Goal: Task Accomplishment & Management: Complete application form

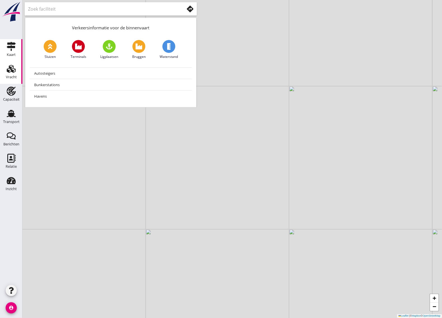
click at [16, 73] on div "Vracht" at bounding box center [11, 77] width 11 height 8
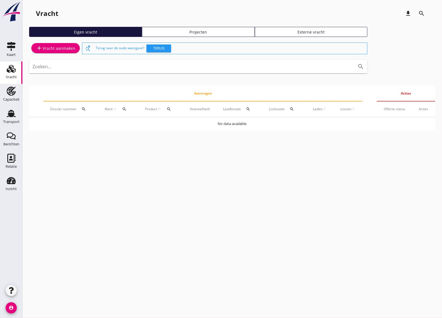
click at [65, 46] on div "add Vracht aanmaken" at bounding box center [55, 48] width 39 height 7
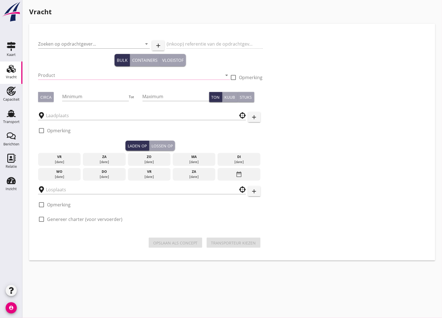
click at [65, 74] on input "Product" at bounding box center [130, 75] width 184 height 9
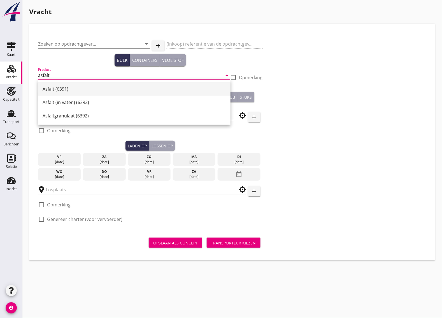
click at [67, 94] on div "Asfalt (6391)" at bounding box center [134, 88] width 183 height 13
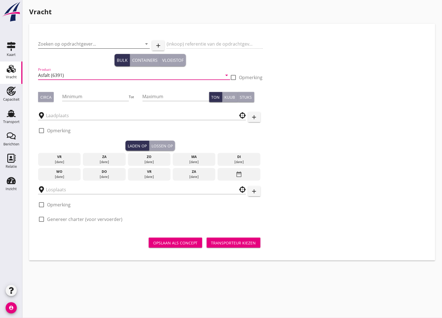
type input "Asfalt (6391)"
click at [64, 45] on input "Zoeken op opdrachtgever..." at bounding box center [86, 43] width 96 height 9
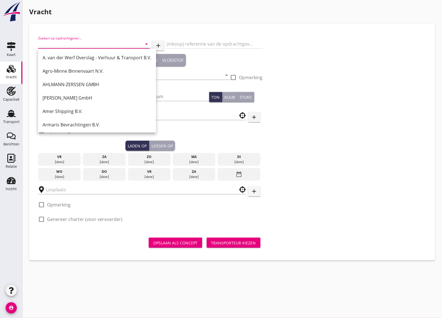
click at [66, 45] on input "Zoeken op opdrachtgever..." at bounding box center [86, 43] width 96 height 9
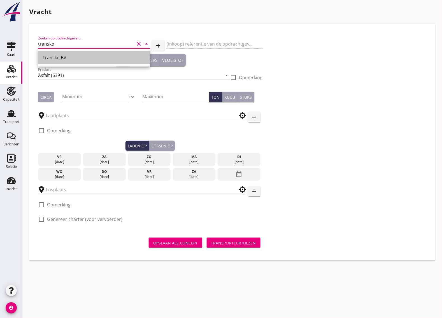
click at [83, 57] on div "Transko BV" at bounding box center [94, 57] width 103 height 7
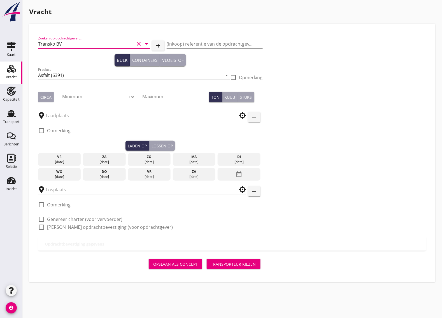
type input "Transko BV"
click at [71, 113] on input "text" at bounding box center [138, 115] width 184 height 9
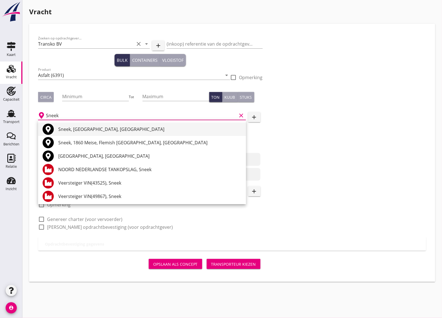
click at [67, 128] on div "Sneek, [GEOGRAPHIC_DATA], [GEOGRAPHIC_DATA]" at bounding box center [149, 129] width 183 height 7
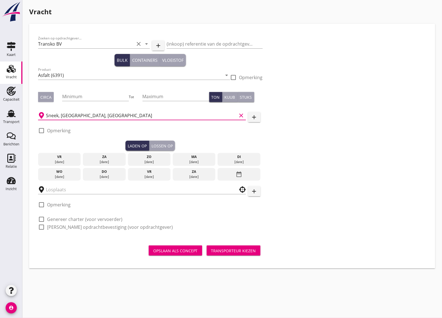
type input "Sneek, [GEOGRAPHIC_DATA], [GEOGRAPHIC_DATA]"
click at [188, 160] on div "[DATE]" at bounding box center [194, 162] width 40 height 5
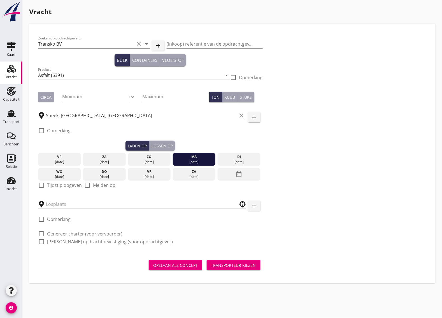
click at [229, 159] on div "di" at bounding box center [239, 157] width 40 height 5
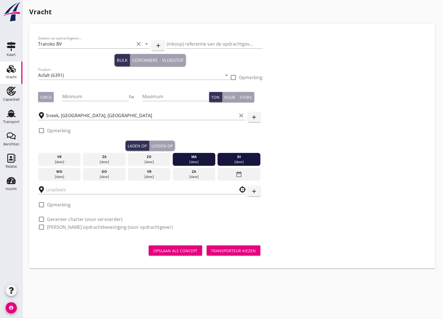
click at [196, 158] on div "ma" at bounding box center [194, 157] width 40 height 5
click at [244, 158] on div "di" at bounding box center [239, 157] width 40 height 5
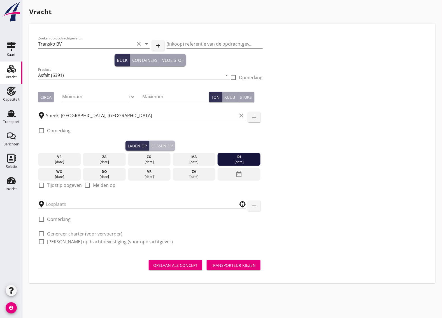
click at [165, 145] on div "Lossen op" at bounding box center [161, 146] width 21 height 6
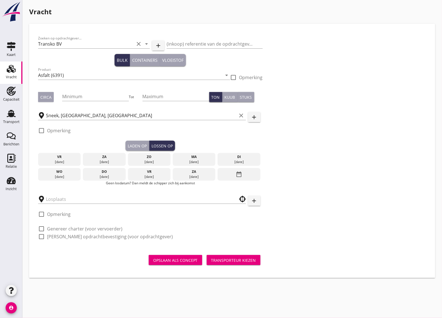
click at [68, 176] on div "[DATE]" at bounding box center [59, 176] width 40 height 5
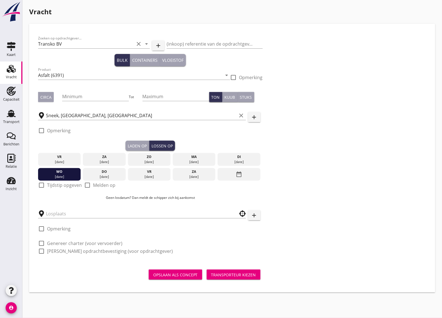
click at [143, 148] on div "Laden op" at bounding box center [137, 146] width 19 height 6
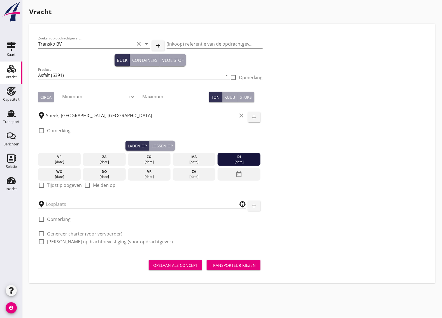
click at [52, 188] on div "check_box_outline_blank Tijdstip opgeven" at bounding box center [60, 185] width 44 height 7
click at [51, 186] on label "Tijdstip opgeven" at bounding box center [64, 186] width 35 height 6
checkbox input "true"
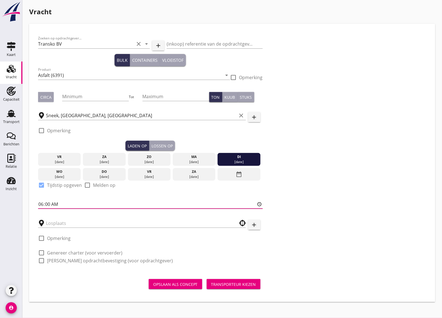
click at [53, 205] on input "06:00" at bounding box center [150, 204] width 225 height 9
click at [49, 205] on input "06:00" at bounding box center [150, 204] width 225 height 9
type input "06:01"
click at [162, 146] on div "Lossen op" at bounding box center [161, 146] width 21 height 6
checkbox input "false"
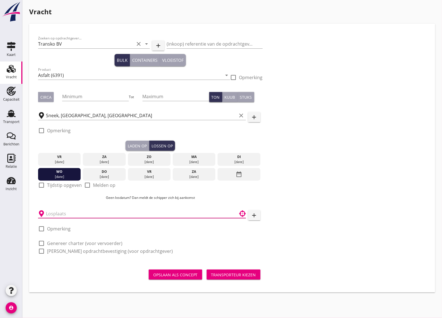
click at [52, 212] on input "text" at bounding box center [138, 213] width 184 height 9
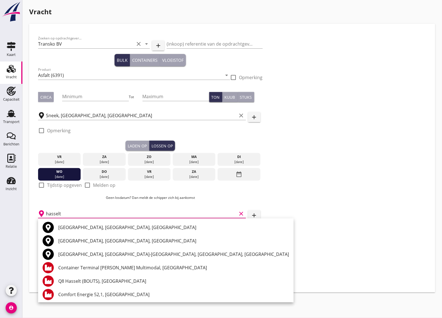
click at [81, 238] on div "[GEOGRAPHIC_DATA], [GEOGRAPHIC_DATA], [GEOGRAPHIC_DATA]" at bounding box center [173, 241] width 231 height 7
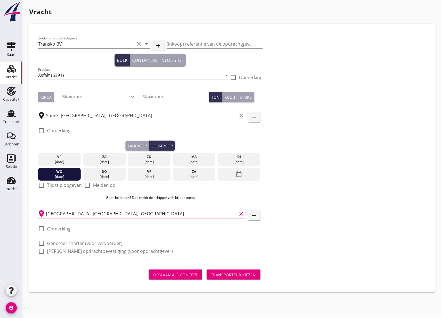
type input "[GEOGRAPHIC_DATA], [GEOGRAPHIC_DATA], [GEOGRAPHIC_DATA]"
click at [41, 229] on div at bounding box center [42, 229] width 10 height 10
checkbox input "true"
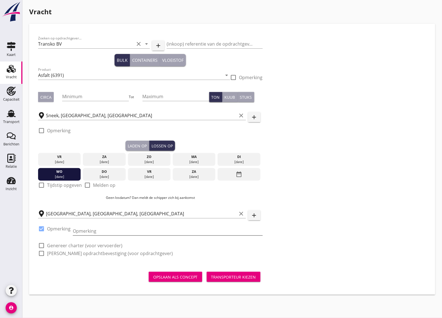
click at [87, 230] on input "Opmerking" at bounding box center [168, 231] width 190 height 9
click at [45, 132] on div at bounding box center [42, 131] width 10 height 10
checkbox input "true"
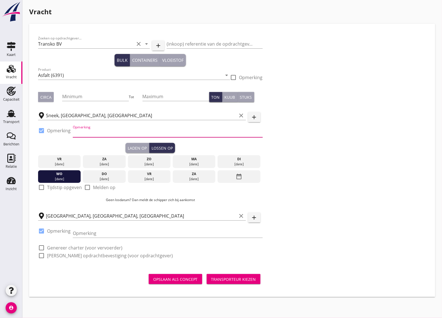
click at [94, 133] on input "Opmerking" at bounding box center [168, 132] width 190 height 9
type input "tel. volgt"
click at [78, 230] on input "Opmerking" at bounding box center [168, 233] width 190 height 9
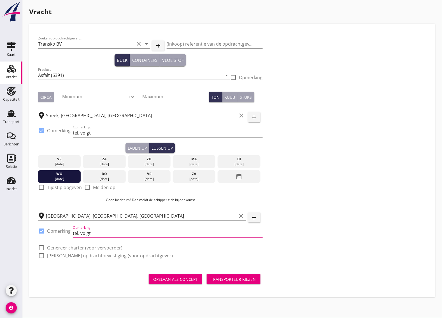
type input "tel. volgt"
click at [41, 248] on div at bounding box center [42, 248] width 10 height 10
checkbox input "true"
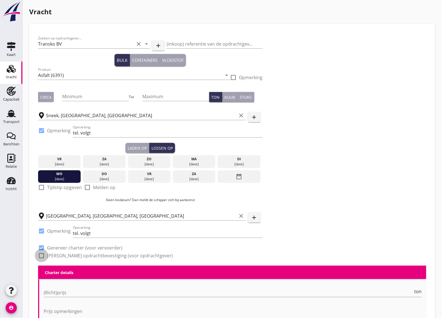
click at [41, 256] on div at bounding box center [42, 256] width 10 height 10
checkbox input "true"
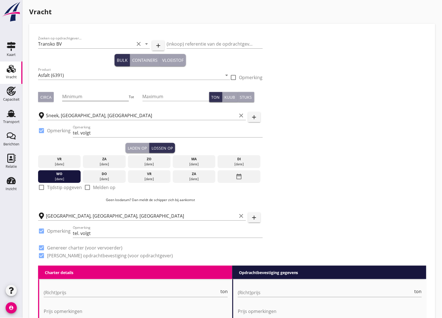
click at [69, 93] on input "Minimum" at bounding box center [95, 96] width 67 height 9
type input "1750"
click at [44, 100] on div "Circa" at bounding box center [45, 97] width 11 height 6
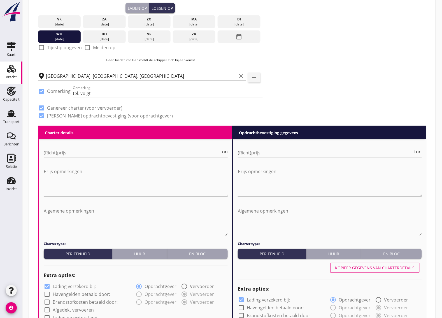
scroll to position [210, 0]
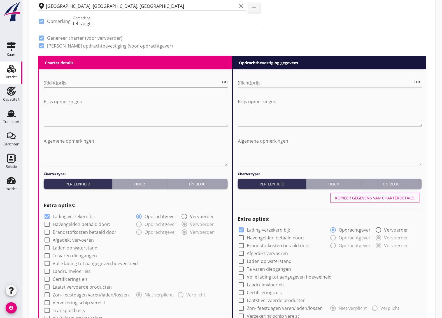
click at [75, 82] on input "(Richt)prijs" at bounding box center [132, 82] width 176 height 9
type input "3.25"
click at [285, 84] on input "(Richt)prijs" at bounding box center [326, 82] width 176 height 9
click at [279, 80] on input "(Richt)prijs" at bounding box center [326, 82] width 176 height 9
type input "3.25"
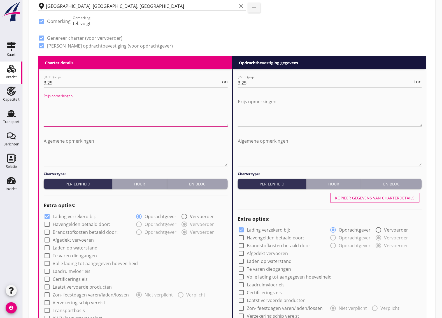
click at [119, 110] on textarea "Prijs opmerkingen" at bounding box center [136, 111] width 184 height 29
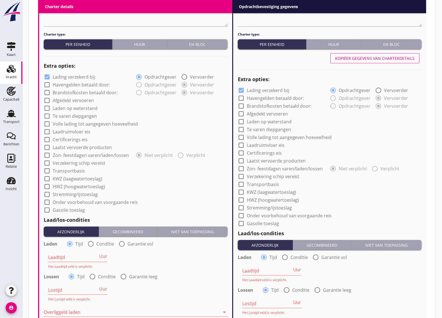
click at [45, 165] on div at bounding box center [47, 163] width 10 height 10
checkbox input "true"
click at [242, 175] on div at bounding box center [241, 177] width 10 height 10
checkbox input "true"
click at [242, 90] on div at bounding box center [241, 91] width 10 height 10
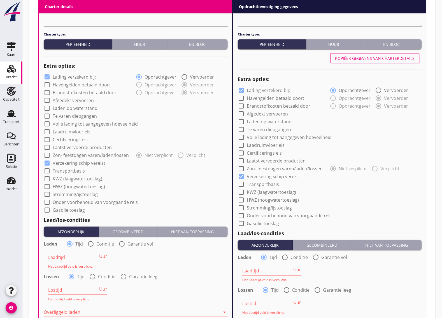
checkbox input "false"
click at [50, 77] on div at bounding box center [47, 77] width 10 height 10
checkbox input "false"
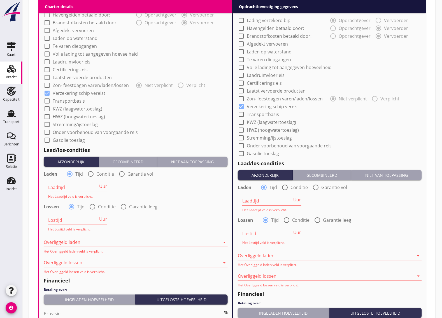
scroll to position [455, 0]
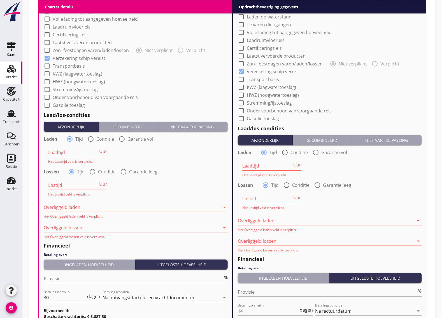
click at [83, 151] on input "Laadtijd" at bounding box center [73, 152] width 50 height 9
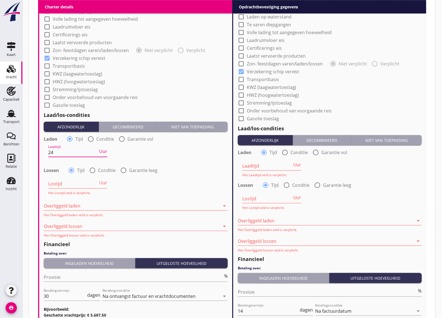
type input "24"
click at [78, 177] on div "Lostijd Uur Het Lostijd veld is verplicht." at bounding box center [77, 185] width 59 height 19
click at [76, 181] on input "Lostijd" at bounding box center [73, 183] width 50 height 9
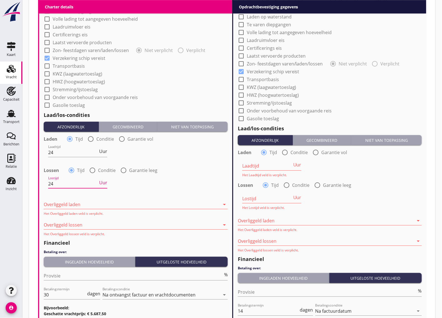
type input "24"
click at [146, 209] on div "Overliggeld laden arrow_drop_down Het Overliggeld laden veld is verplicht." at bounding box center [136, 208] width 184 height 16
click at [148, 206] on div at bounding box center [132, 204] width 176 height 9
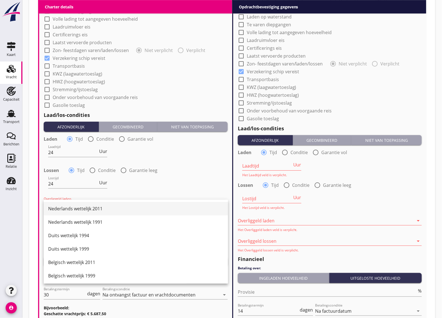
click at [137, 206] on div "Nederlands wettelijk 2011" at bounding box center [135, 208] width 175 height 7
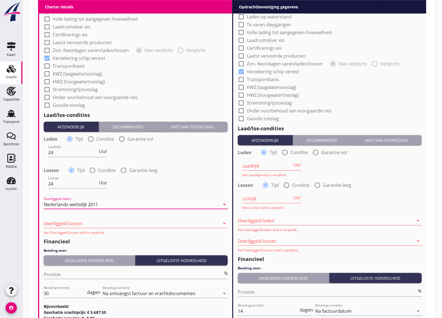
click at [105, 226] on div at bounding box center [132, 223] width 176 height 9
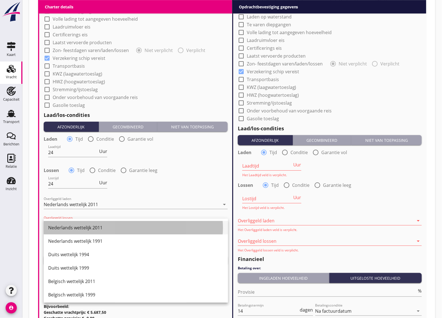
click at [106, 226] on div "Nederlands wettelijk 2011" at bounding box center [135, 228] width 175 height 7
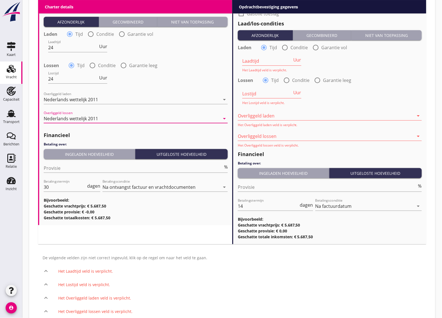
scroll to position [592, 0]
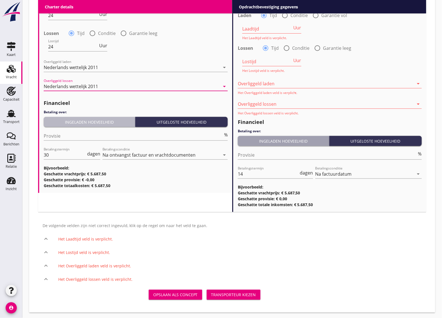
click at [92, 121] on div "Ingeladen hoeveelheid" at bounding box center [89, 122] width 87 height 6
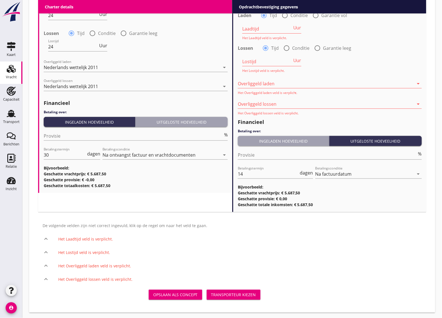
click at [189, 120] on div "Uitgeloste hoeveelheid" at bounding box center [181, 122] width 88 height 6
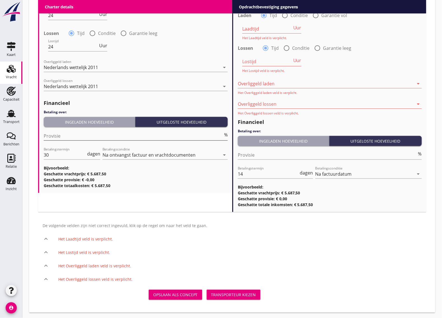
click at [78, 135] on input "Provisie" at bounding box center [133, 136] width 179 height 9
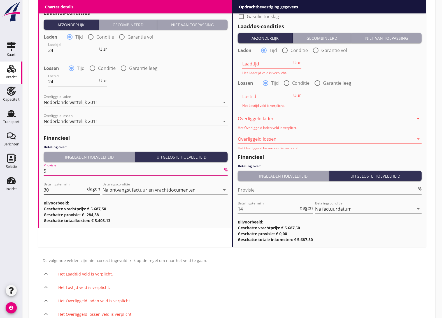
type input "5"
click at [55, 190] on input "30" at bounding box center [65, 190] width 42 height 9
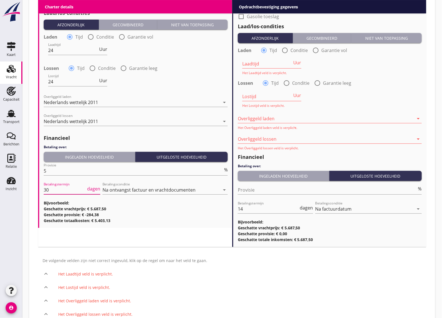
type input "3"
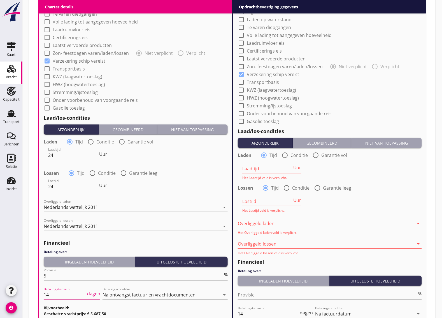
scroll to position [207, 0]
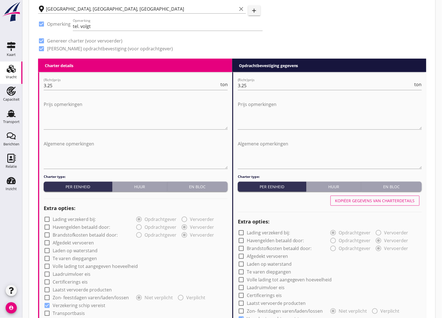
type input "14"
click at [356, 200] on div "Kopiëer gegevens van charterdetails" at bounding box center [375, 201] width 80 height 6
type input "24"
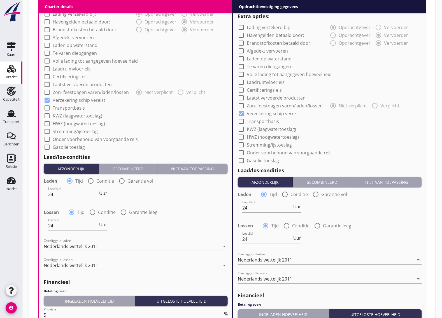
scroll to position [168, 0]
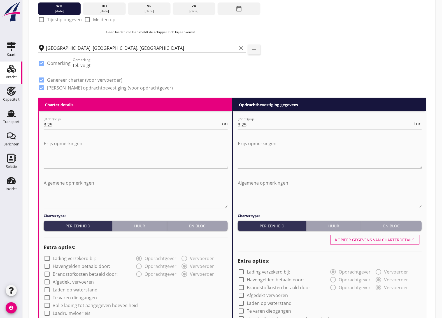
click at [87, 199] on textarea "Algemene opmerkingen" at bounding box center [136, 193] width 184 height 29
type textarea "o"
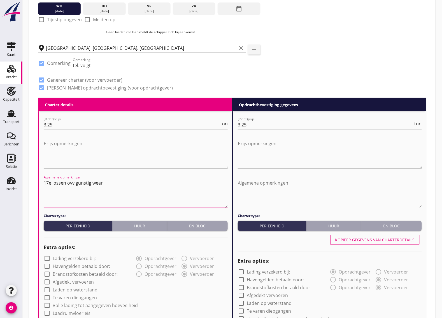
type textarea "17e lossen ovv gunstig weer"
click at [110, 184] on textarea "17e lossen ovv gunstig weer" at bounding box center [136, 193] width 184 height 29
drag, startPoint x: 114, startPoint y: 183, endPoint x: 43, endPoint y: 185, distance: 71.4
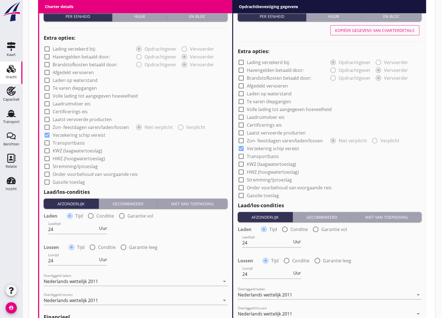
scroll to position [518, 0]
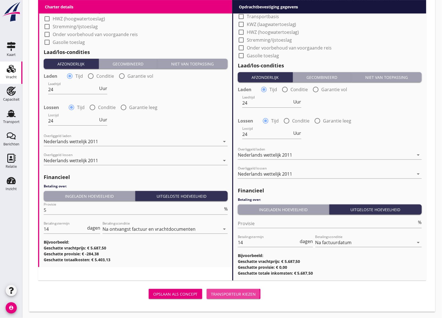
click at [234, 295] on div "Transporteur kiezen" at bounding box center [233, 294] width 45 height 6
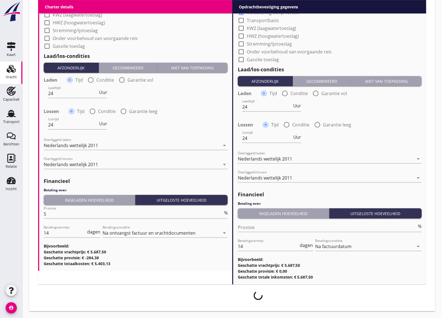
scroll to position [514, 0]
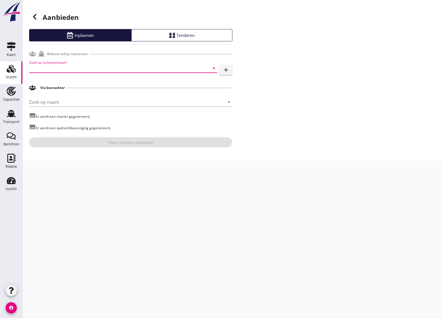
click at [58, 68] on input "Zoek op (scheeps)naam" at bounding box center [115, 68] width 172 height 9
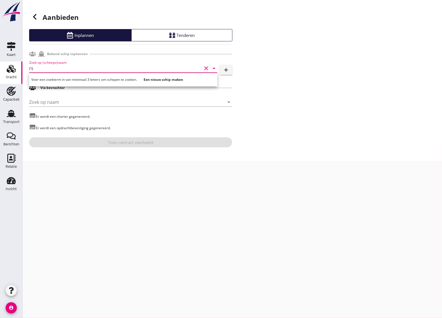
type input "r"
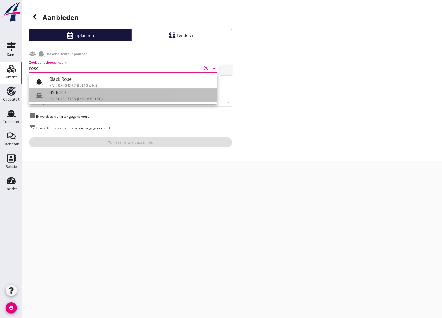
click at [58, 94] on div "RS Rose" at bounding box center [130, 92] width 163 height 7
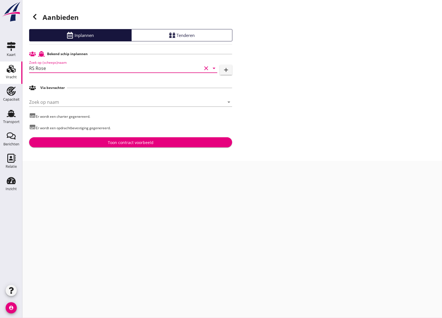
type input "RS Rose"
click at [76, 144] on div "Toon contract voorbeeld" at bounding box center [131, 143] width 194 height 6
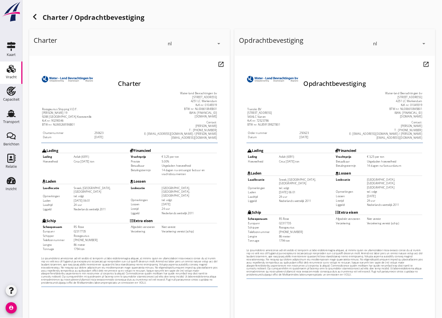
scroll to position [66, 0]
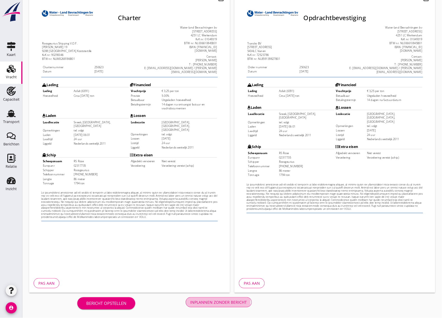
click at [233, 305] on div "Inplannen zonder bericht" at bounding box center [218, 303] width 57 height 6
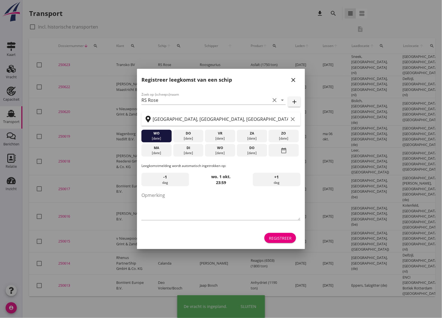
click at [279, 241] on div "Registreer" at bounding box center [280, 238] width 23 height 6
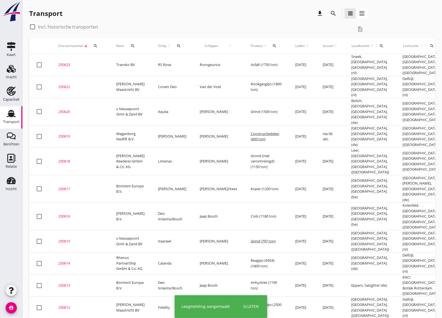
click at [60, 62] on div "250623" at bounding box center [80, 65] width 45 height 6
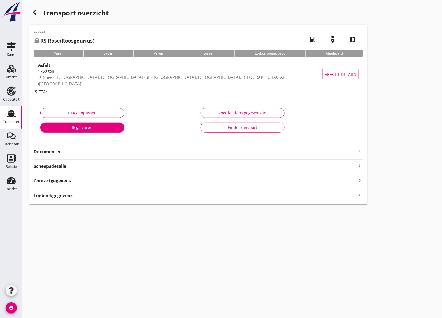
click at [69, 150] on strong "Documenten" at bounding box center [195, 152] width 322 height 6
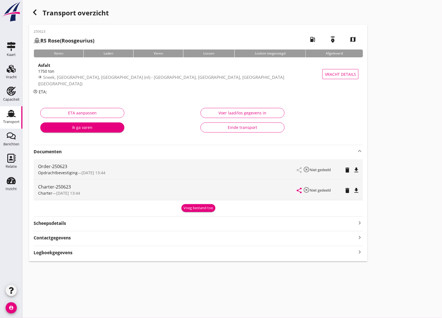
click at [356, 167] on icon "file_download" at bounding box center [356, 170] width 7 height 7
click at [356, 188] on icon "file_download" at bounding box center [356, 190] width 7 height 7
click at [37, 13] on icon "button" at bounding box center [34, 12] width 7 height 7
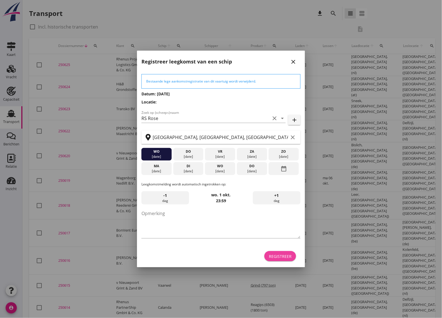
click at [276, 258] on div "Registreer" at bounding box center [280, 257] width 23 height 6
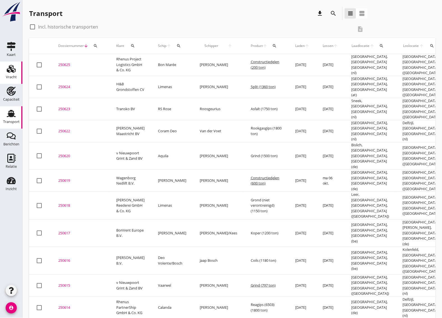
click at [10, 72] on use at bounding box center [11, 69] width 9 height 8
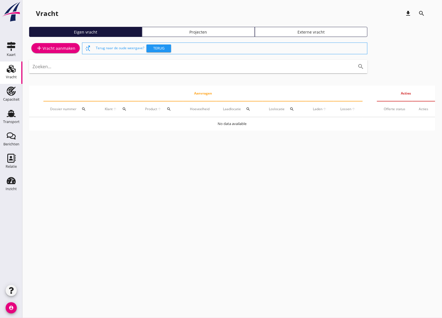
click at [62, 48] on div "add Vracht aanmaken" at bounding box center [55, 48] width 39 height 7
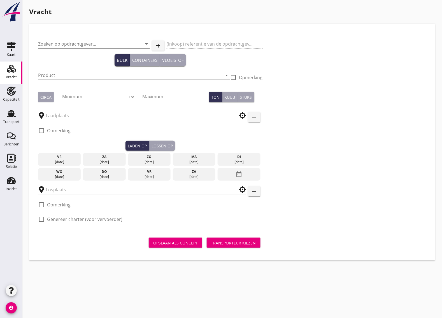
click at [65, 71] on input "Product" at bounding box center [130, 75] width 184 height 9
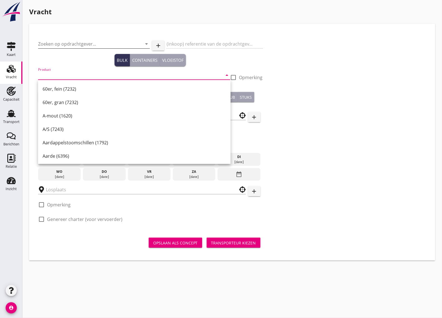
click at [67, 44] on input "Zoeken op opdrachtgever..." at bounding box center [86, 43] width 96 height 9
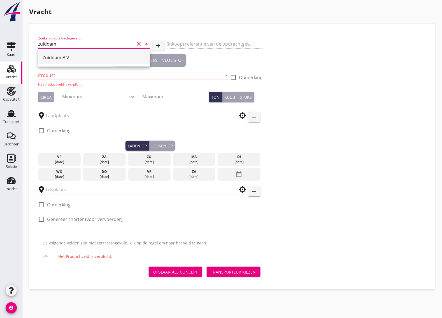
click at [65, 57] on div "Zuiddam B.V." at bounding box center [94, 57] width 103 height 7
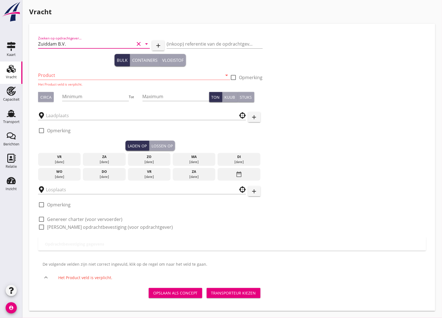
type input "Zuiddam B.V."
click at [58, 74] on input "Product" at bounding box center [130, 75] width 184 height 9
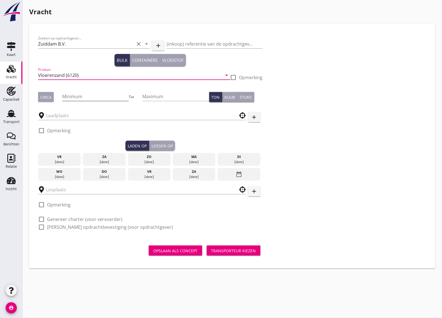
type input "Vloerenzand (6120)"
click at [72, 96] on input "Minimum" at bounding box center [95, 96] width 67 height 9
type input "650"
click at [65, 115] on input "text" at bounding box center [138, 115] width 184 height 9
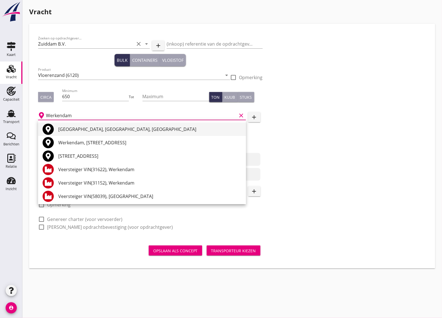
click at [79, 130] on div "Werkendam, North Brabant, Netherlands" at bounding box center [149, 129] width 183 height 7
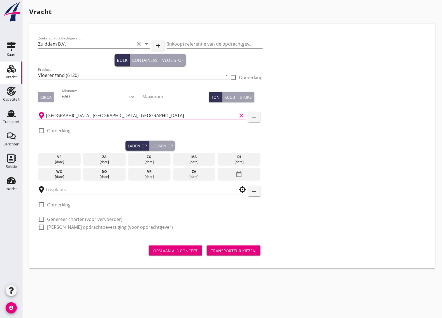
type input "Werkendam, North Brabant, Netherlands"
click at [39, 132] on div at bounding box center [42, 131] width 10 height 10
checkbox input "true"
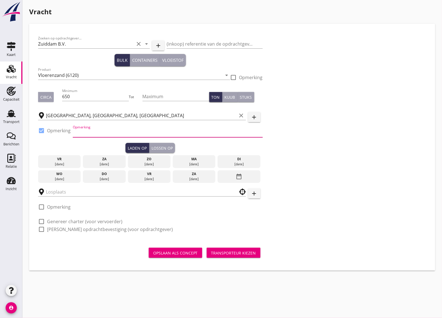
click at [95, 134] on input "Opmerking" at bounding box center [168, 132] width 190 height 9
type input "laden uit ms Ventjager, contact houden met Bart Zuiddam tel. 0620007593"
click at [134, 146] on div "Laden op" at bounding box center [137, 148] width 19 height 6
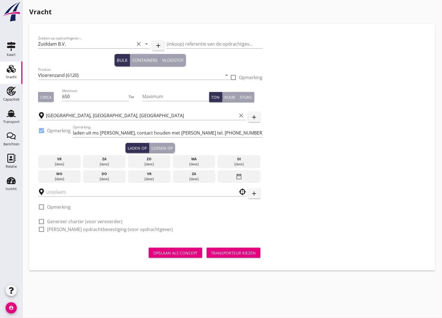
click at [249, 162] on div "[DATE]" at bounding box center [239, 164] width 40 height 5
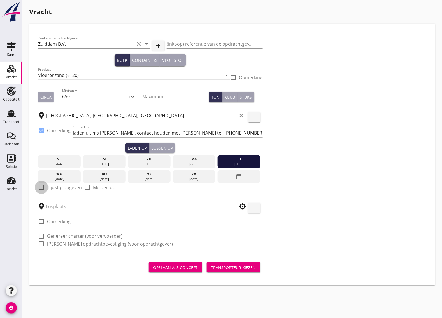
click at [43, 186] on div at bounding box center [42, 188] width 10 height 10
checkbox input "true"
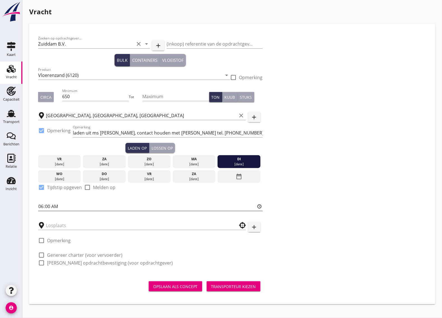
click at [48, 206] on input "06:00" at bounding box center [150, 206] width 225 height 9
type input "16:00"
click at [49, 229] on input "text" at bounding box center [138, 225] width 184 height 9
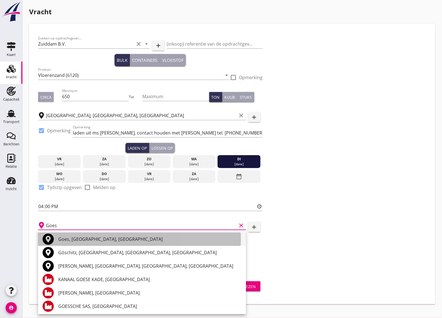
click at [79, 239] on div "Goes, Zeeland, Netherlands" at bounding box center [149, 239] width 183 height 7
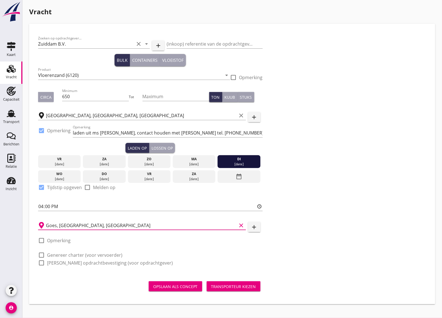
type input "Goes, Zeeland, Netherlands"
click at [41, 240] on div at bounding box center [42, 241] width 10 height 10
checkbox input "true"
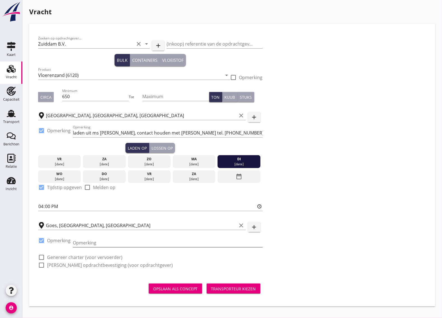
click at [85, 244] on input "Opmerking" at bounding box center [168, 243] width 190 height 9
type input "Polderdijk tel. 0655322331"
click at [42, 256] on div at bounding box center [42, 258] width 10 height 10
checkbox input "true"
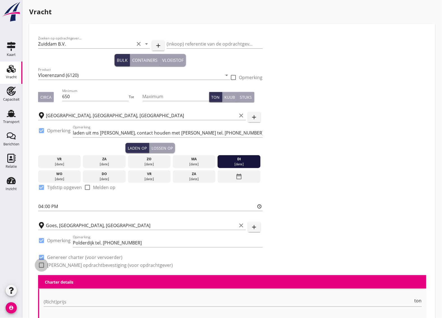
click at [41, 266] on div at bounding box center [42, 266] width 10 height 10
checkbox input "true"
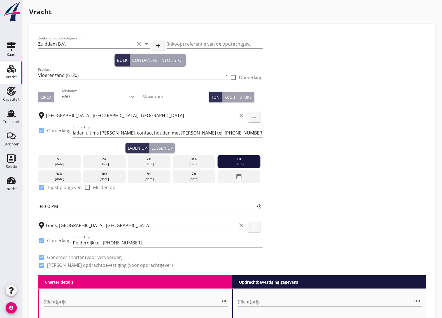
click at [107, 244] on input "Polderdijk tel. 0655322331" at bounding box center [168, 243] width 190 height 9
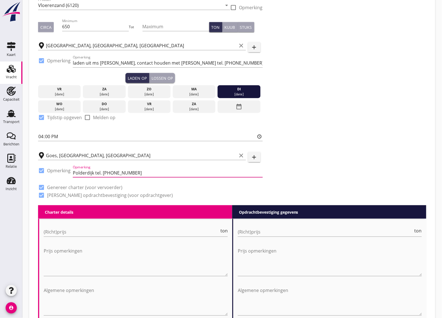
scroll to position [140, 0]
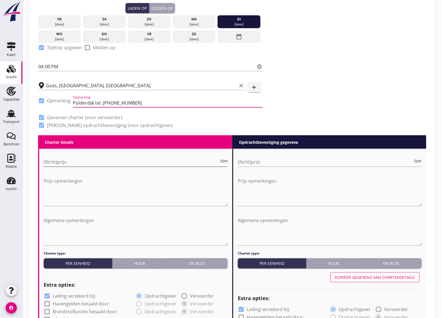
type input "Polderdijk tel. 06 55322331"
click at [74, 160] on input "(Richt)prijs" at bounding box center [132, 162] width 176 height 9
type input "4"
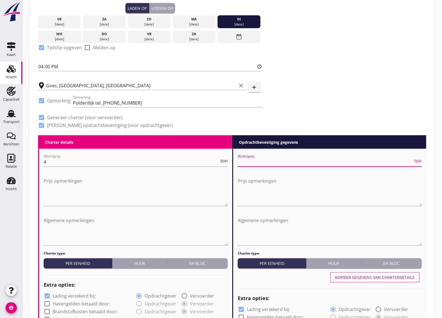
click at [256, 164] on input "(Richt)prijs" at bounding box center [326, 162] width 176 height 9
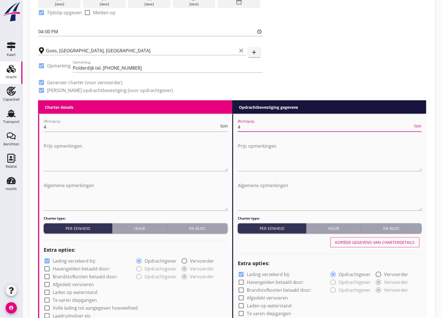
scroll to position [210, 0]
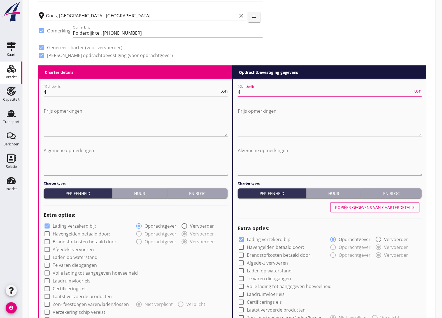
type input "4"
click at [69, 125] on textarea "Prijs opmerkingen" at bounding box center [136, 121] width 184 height 29
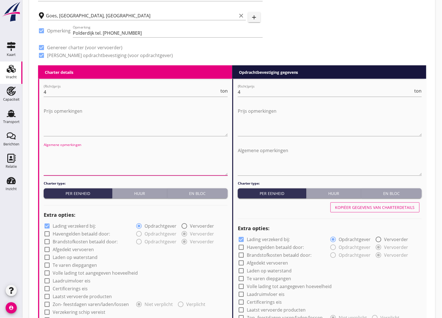
click at [68, 153] on textarea "Algemene opmerkingen" at bounding box center [136, 160] width 184 height 29
click at [67, 116] on textarea "Prijs opmerkingen" at bounding box center [136, 121] width 184 height 29
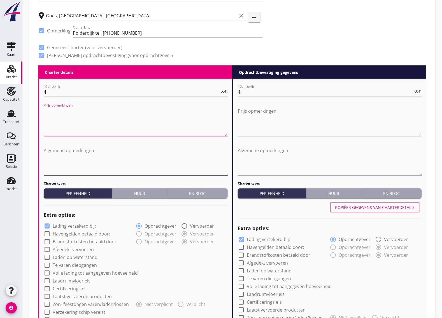
click at [60, 155] on textarea "Algemene opmerkingen" at bounding box center [136, 160] width 184 height 29
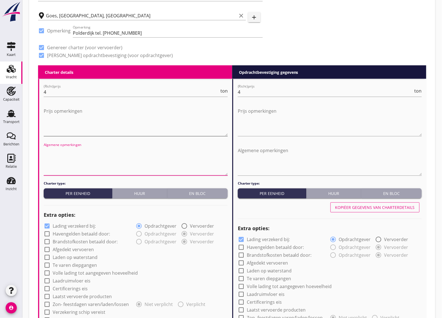
click at [63, 110] on textarea "Prijs opmerkingen" at bounding box center [136, 121] width 184 height 29
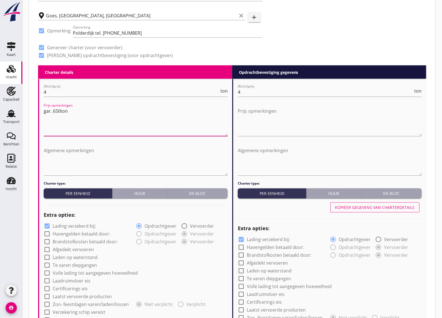
click at [62, 119] on textarea "gar. 650ton" at bounding box center [136, 121] width 184 height 29
drag, startPoint x: 74, startPoint y: 109, endPoint x: 69, endPoint y: 109, distance: 5.9
click at [73, 109] on textarea "gar. 650ton" at bounding box center [136, 121] width 184 height 29
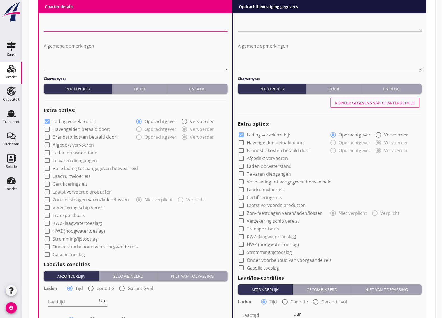
scroll to position [350, 0]
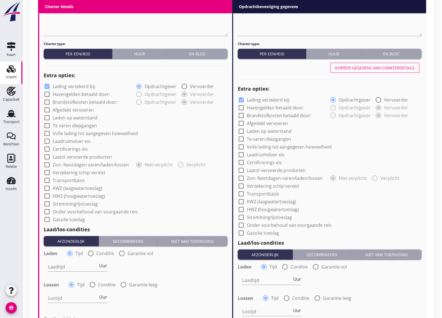
type textarea "gar. 650ton"
click at [46, 172] on div at bounding box center [47, 173] width 10 height 10
checkbox input "true"
click at [242, 188] on div at bounding box center [241, 186] width 10 height 10
checkbox input "true"
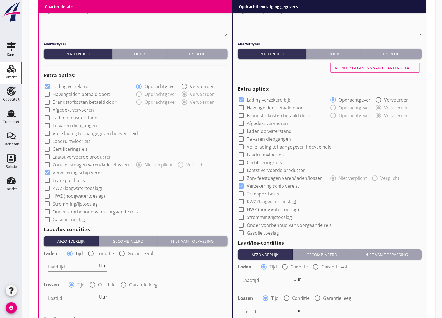
click at [241, 101] on div at bounding box center [241, 100] width 10 height 10
checkbox input "false"
click at [47, 87] on div at bounding box center [47, 87] width 10 height 10
checkbox input "false"
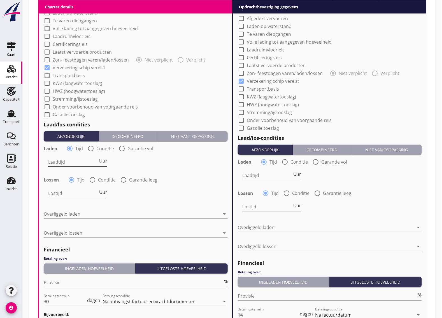
scroll to position [490, 0]
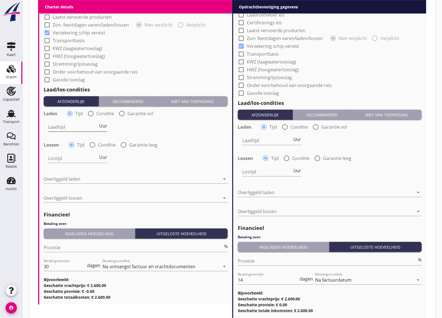
click at [76, 123] on input "Laadtijd" at bounding box center [73, 127] width 50 height 9
type input "24"
click at [64, 159] on input "Lostijd" at bounding box center [73, 158] width 50 height 9
type input "24"
click at [57, 178] on div at bounding box center [132, 179] width 176 height 9
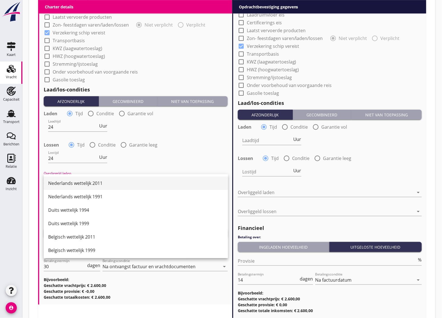
click at [70, 179] on div "Nederlands wettelijk 2011" at bounding box center [135, 183] width 175 height 13
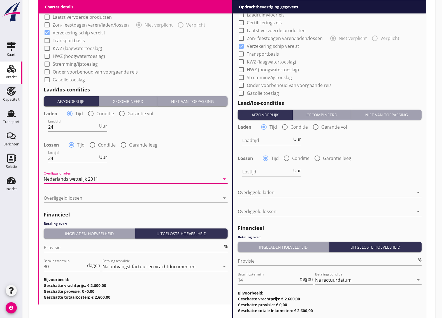
click at [62, 201] on div at bounding box center [132, 198] width 176 height 9
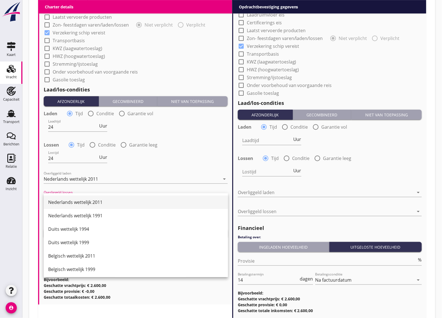
click at [65, 201] on div "Nederlands wettelijk 2011" at bounding box center [135, 202] width 175 height 7
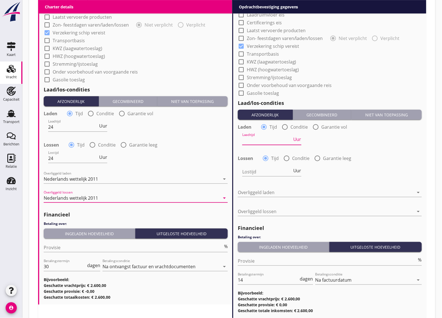
click at [258, 140] on input "Laadtijd" at bounding box center [267, 140] width 50 height 9
click at [67, 249] on input "Provisie" at bounding box center [133, 247] width 179 height 9
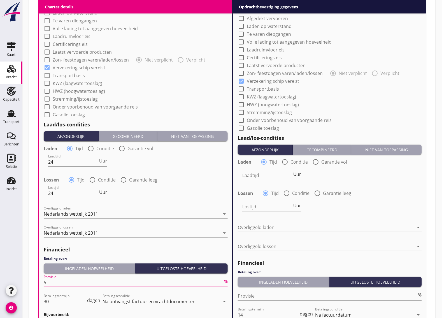
scroll to position [385, 0]
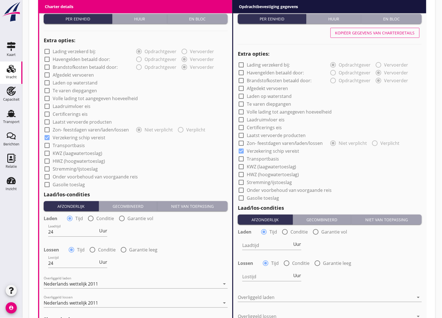
type input "5"
click at [370, 33] on div "Kopiëer gegevens van charterdetails" at bounding box center [375, 33] width 80 height 6
type input "24"
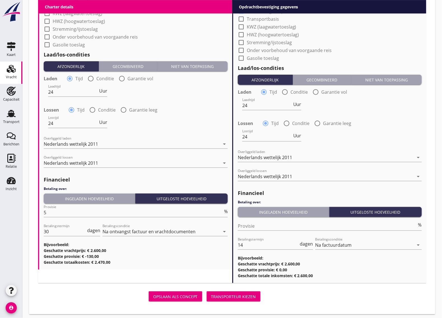
scroll to position [528, 0]
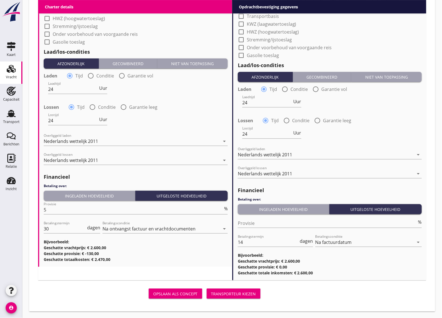
click at [220, 292] on div "Transporteur kiezen" at bounding box center [233, 294] width 45 height 6
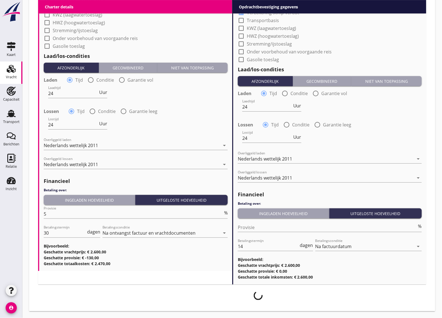
scroll to position [523, 0]
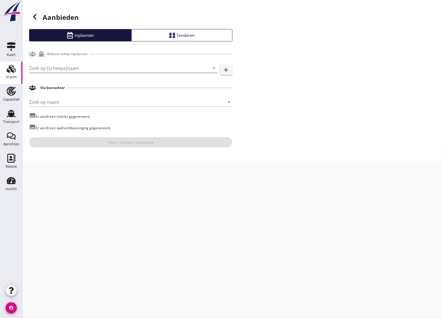
click at [57, 68] on input "Zoek op (scheeps)naam" at bounding box center [115, 68] width 172 height 9
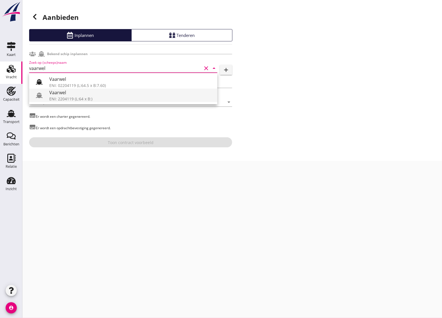
click at [62, 92] on div "Vaarwel" at bounding box center [130, 92] width 163 height 7
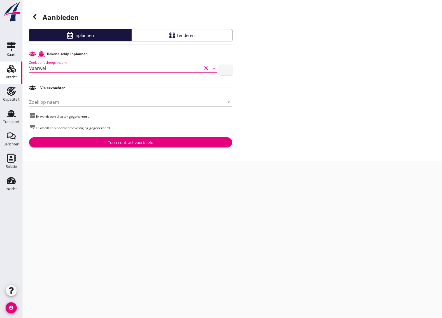
type input "Vaarwel"
click at [101, 145] on div "Toon contract voorbeeld" at bounding box center [131, 143] width 194 height 6
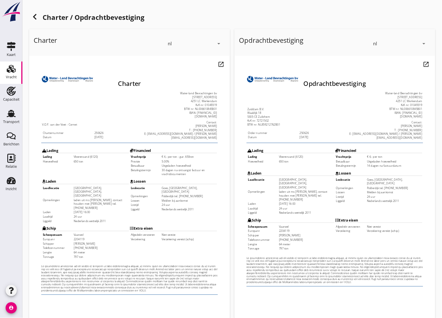
scroll to position [66, 0]
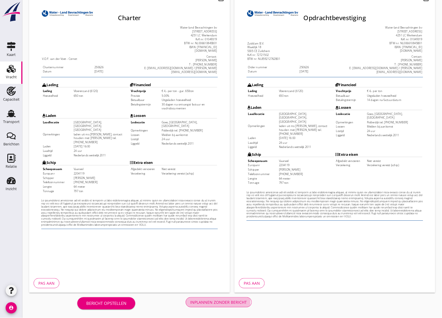
click at [237, 301] on div "Inplannen zonder bericht" at bounding box center [218, 303] width 57 height 6
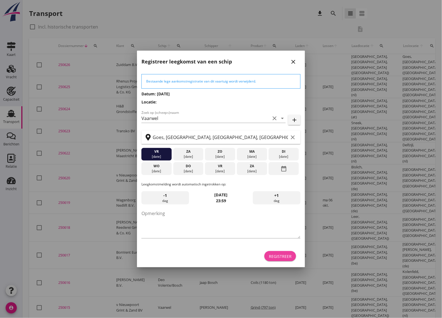
click at [286, 255] on div "Registreer" at bounding box center [280, 257] width 23 height 6
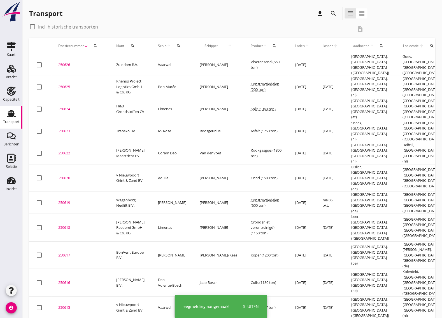
click at [59, 62] on div "250626" at bounding box center [80, 65] width 45 height 6
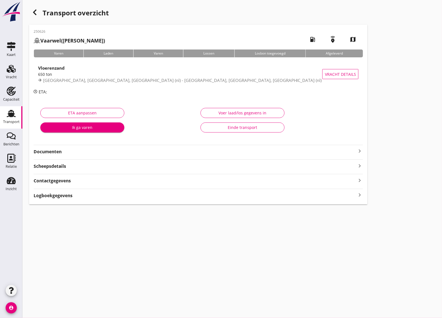
click at [70, 151] on strong "Documenten" at bounding box center [195, 152] width 322 height 6
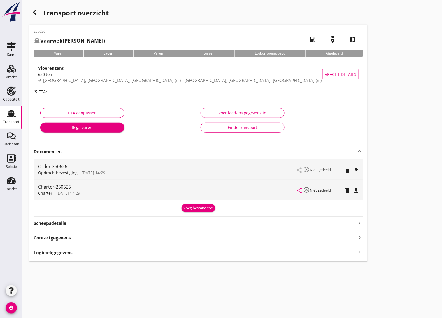
click at [355, 169] on icon "file_download" at bounding box center [356, 170] width 7 height 7
click at [357, 191] on icon "file_download" at bounding box center [356, 190] width 7 height 7
click at [37, 13] on icon "button" at bounding box center [34, 12] width 7 height 7
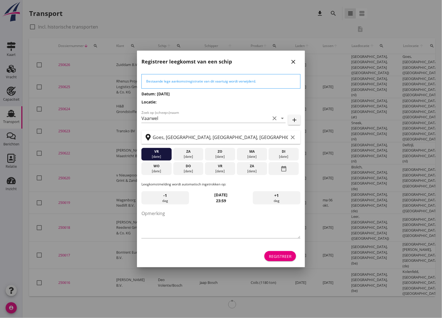
click at [293, 60] on icon "close" at bounding box center [293, 62] width 7 height 7
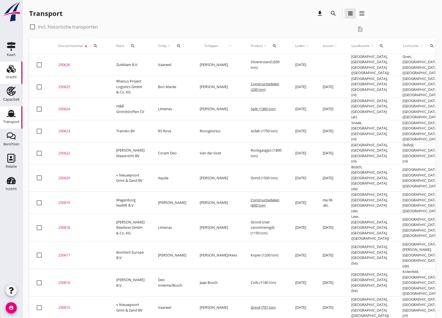
click at [8, 69] on icon "Vracht" at bounding box center [11, 68] width 9 height 9
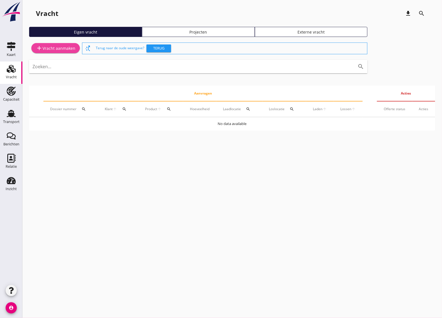
click at [62, 46] on div "add Vracht aanmaken" at bounding box center [55, 48] width 39 height 7
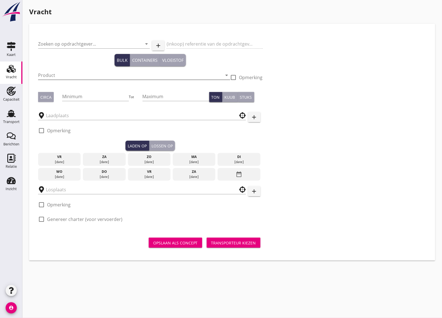
click at [56, 75] on input "Product" at bounding box center [130, 75] width 184 height 9
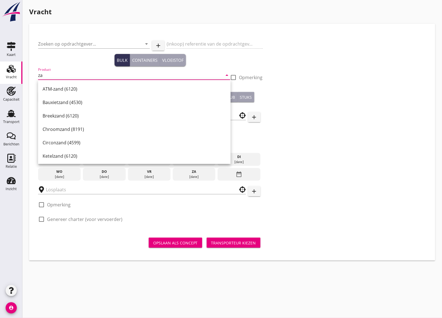
type input "z"
drag, startPoint x: 57, startPoint y: 73, endPoint x: 11, endPoint y: 73, distance: 46.8
click at [11, 73] on div "Kaart Kaart Vracht Vracht Capaciteit Capaciteit Transport Transport Berichten B…" at bounding box center [221, 159] width 442 height 318
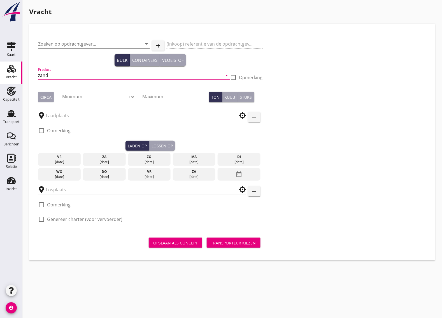
click at [58, 74] on input "zand" at bounding box center [130, 75] width 184 height 9
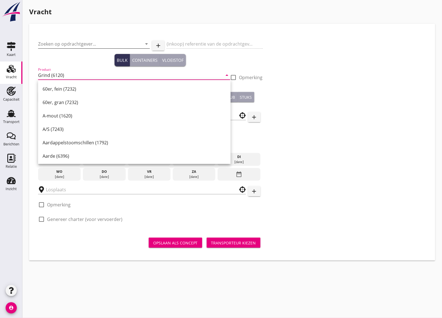
type input "Grind (6120)"
click at [71, 48] on input "Zoeken op opdrachtgever..." at bounding box center [86, 43] width 96 height 9
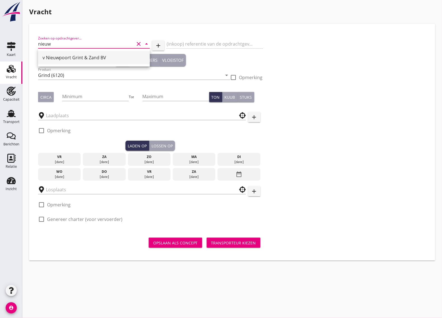
click at [70, 55] on div "v Nieuwpoort Grint & Zand BV" at bounding box center [94, 57] width 103 height 7
type input "v Nieuwpoort Grint & Zand BV"
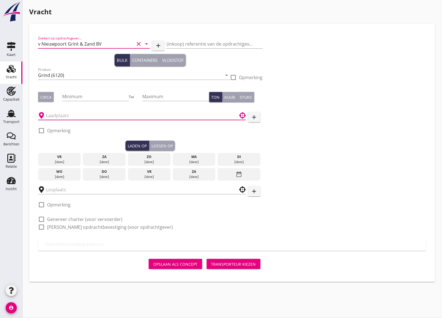
click at [73, 114] on input "text" at bounding box center [138, 115] width 184 height 9
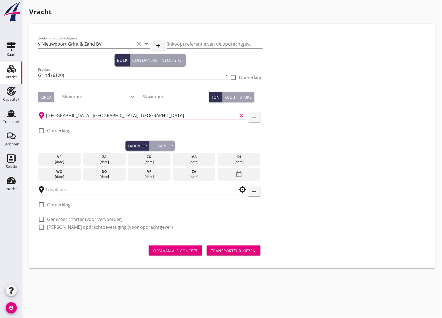
type input "Vlissingen, Zeeland, Netherlands"
click at [71, 95] on input "Minimum" at bounding box center [95, 96] width 67 height 9
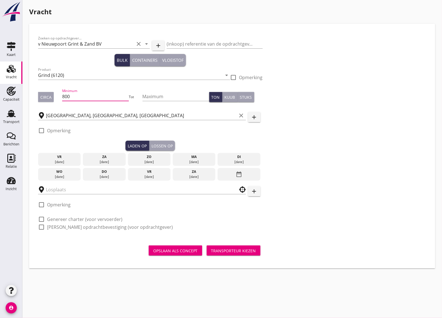
type input "800"
click at [41, 95] on div "Circa" at bounding box center [45, 97] width 11 height 6
click at [240, 175] on icon "date_range" at bounding box center [239, 174] width 7 height 10
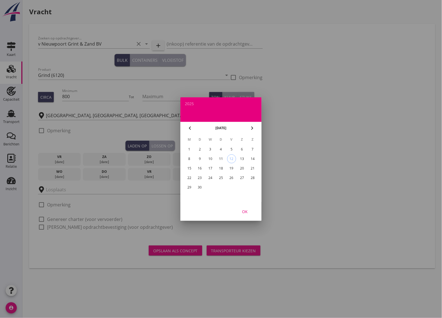
click at [212, 160] on div "10" at bounding box center [210, 159] width 9 height 9
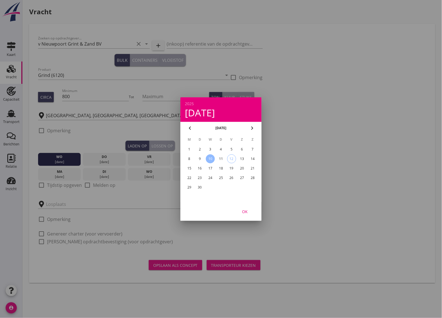
click at [166, 146] on div at bounding box center [221, 159] width 442 height 318
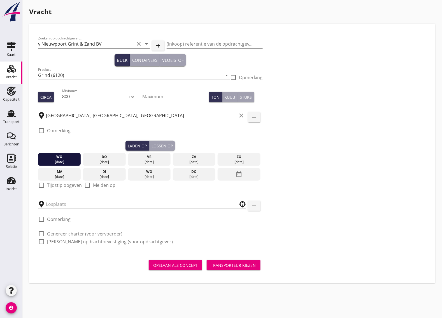
click at [169, 148] on div "Lossen op" at bounding box center [161, 146] width 21 height 6
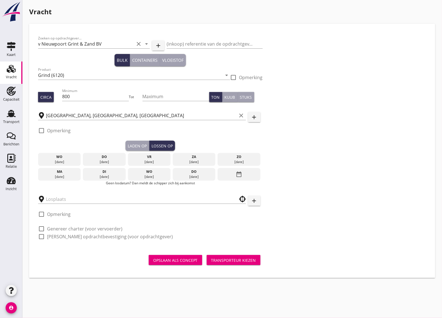
click at [103, 163] on div "11 sep." at bounding box center [104, 162] width 40 height 5
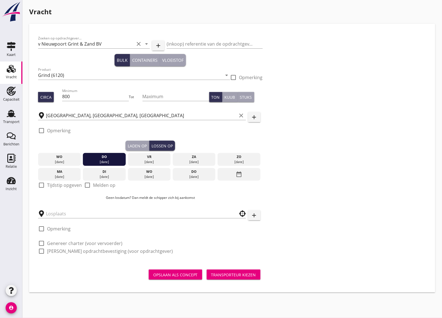
click at [65, 208] on div at bounding box center [142, 212] width 208 height 12
click at [65, 212] on input "text" at bounding box center [138, 213] width 184 height 9
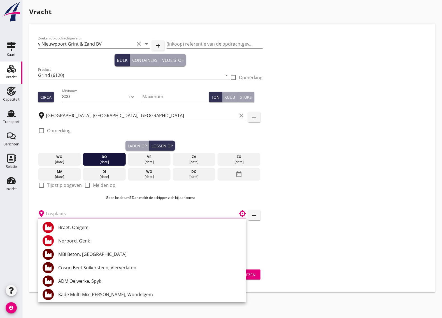
click at [66, 213] on input "text" at bounding box center [138, 213] width 184 height 9
click at [70, 211] on input "text" at bounding box center [138, 213] width 184 height 9
click at [77, 214] on input "text" at bounding box center [138, 213] width 184 height 9
click at [77, 216] on input "text" at bounding box center [138, 213] width 184 height 9
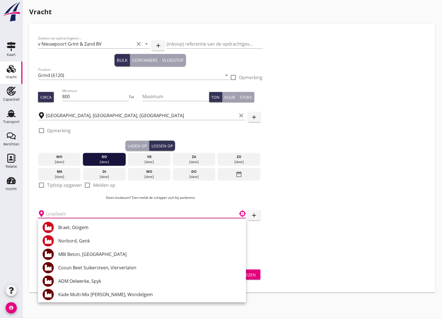
click at [65, 215] on input "text" at bounding box center [138, 213] width 184 height 9
click at [59, 214] on input "text" at bounding box center [138, 213] width 184 height 9
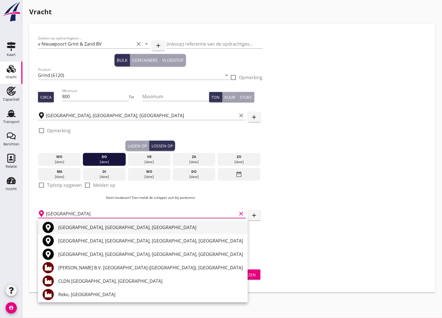
click at [77, 228] on div "Rotterdam, South Holland, Netherlands" at bounding box center [150, 227] width 185 height 7
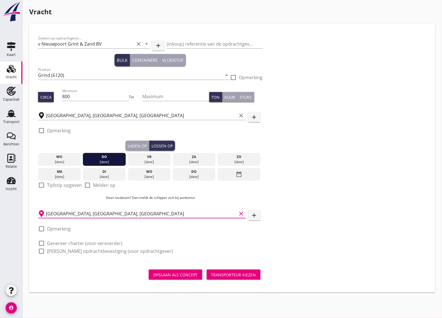
type input "Rotterdam, South Holland, Netherlands"
click at [40, 244] on div at bounding box center [42, 244] width 10 height 10
checkbox input "true"
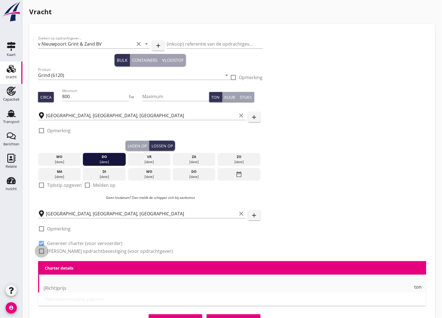
click at [41, 251] on div at bounding box center [42, 252] width 10 height 10
checkbox input "true"
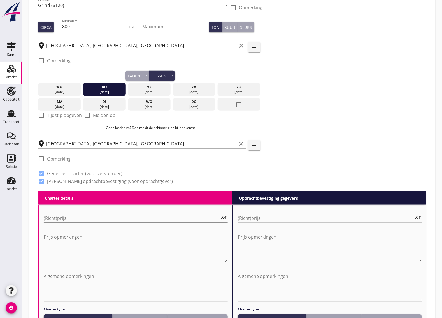
scroll to position [140, 0]
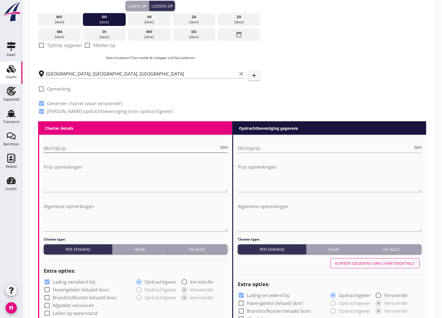
click at [76, 148] on input "(Richt)prijs" at bounding box center [132, 148] width 176 height 9
type input "4"
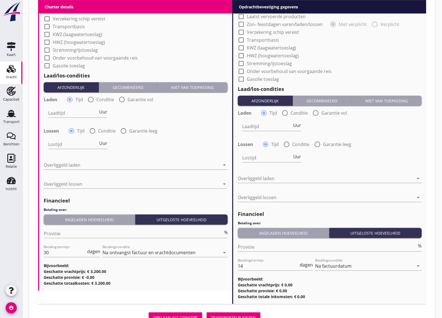
scroll to position [514, 0]
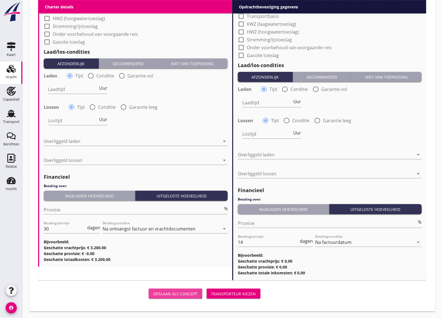
click at [185, 294] on div "Opslaan als concept" at bounding box center [175, 294] width 45 height 6
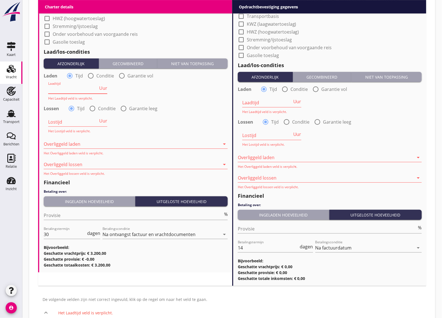
click at [69, 86] on input "Laadtijd" at bounding box center [73, 89] width 50 height 9
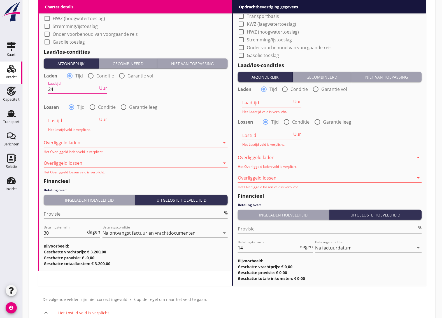
type input "24"
click at [63, 121] on input "Lostijd" at bounding box center [73, 120] width 50 height 9
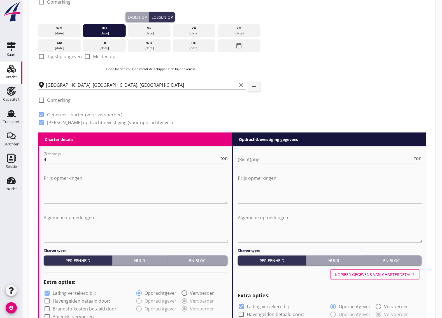
scroll to position [0, 0]
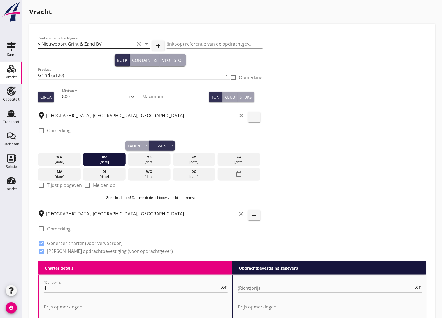
click at [137, 44] on icon "clear" at bounding box center [138, 44] width 7 height 7
type input "24"
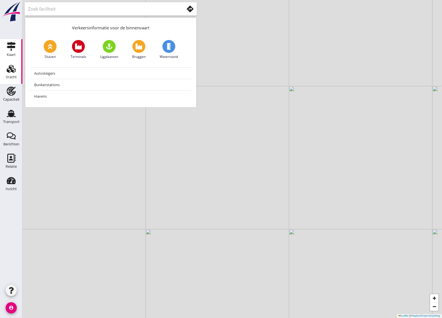
click at [10, 69] on use at bounding box center [11, 69] width 9 height 8
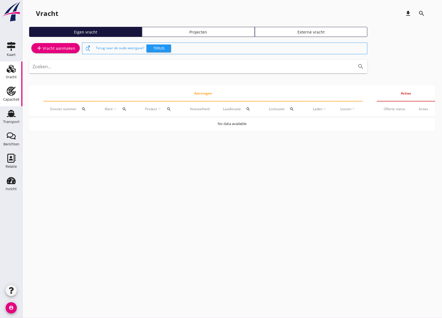
click at [9, 98] on div "Capaciteit" at bounding box center [11, 100] width 17 height 4
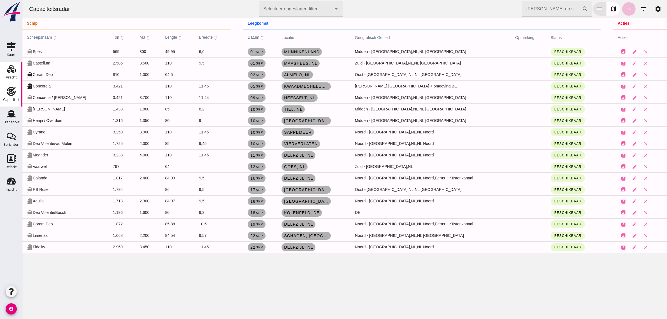
click at [10, 70] on use at bounding box center [11, 69] width 9 height 8
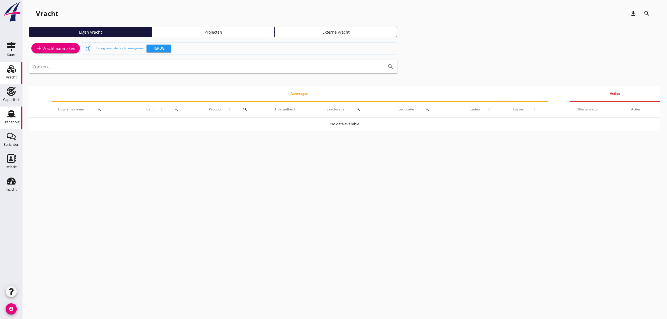
click at [9, 114] on use at bounding box center [11, 113] width 9 height 7
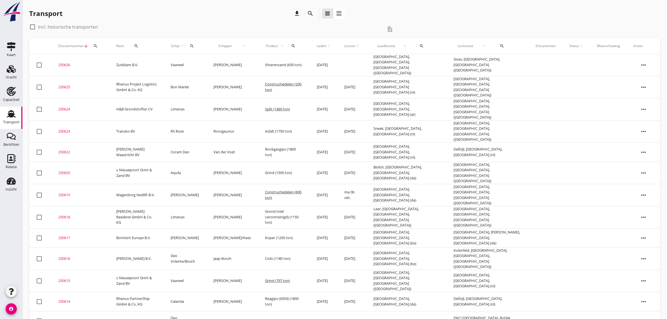
click at [64, 62] on div "250626" at bounding box center [80, 65] width 45 height 6
click at [64, 128] on div "250623" at bounding box center [80, 131] width 45 height 6
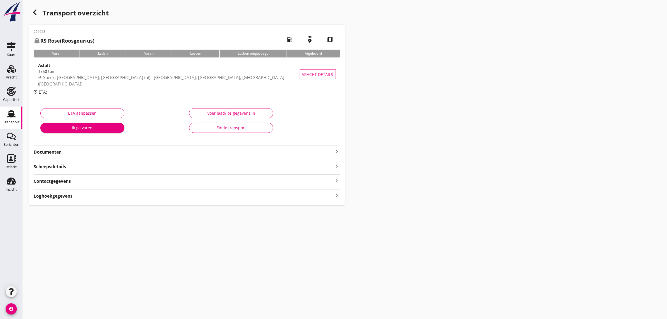
click at [69, 153] on strong "Documenten" at bounding box center [184, 152] width 300 height 6
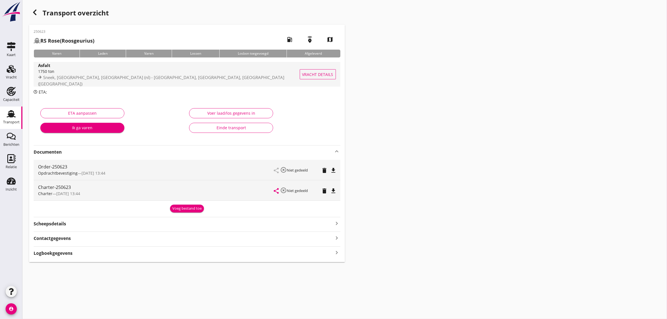
click at [314, 71] on span "Vracht details" at bounding box center [317, 74] width 31 height 6
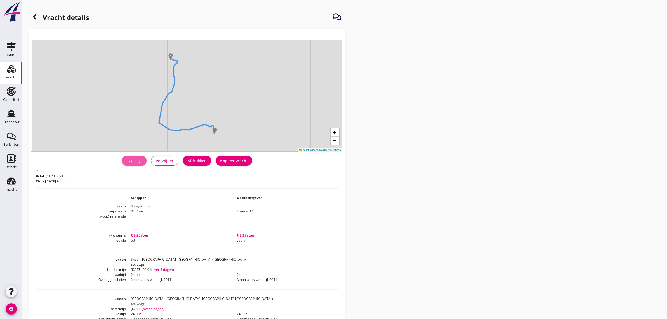
click at [137, 163] on div "Wijzig" at bounding box center [134, 161] width 16 height 6
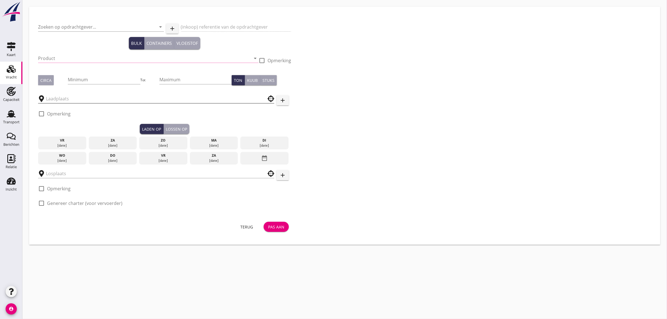
type input "Transko BV"
type input "Asfalt (6391)"
type input "1750"
type input "Sneek, [GEOGRAPHIC_DATA], [GEOGRAPHIC_DATA]"
checkbox input "true"
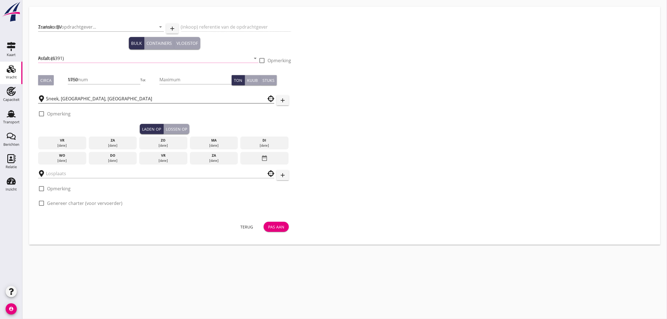
type input "[GEOGRAPHIC_DATA], [GEOGRAPHIC_DATA], [GEOGRAPHIC_DATA]"
checkbox input "true"
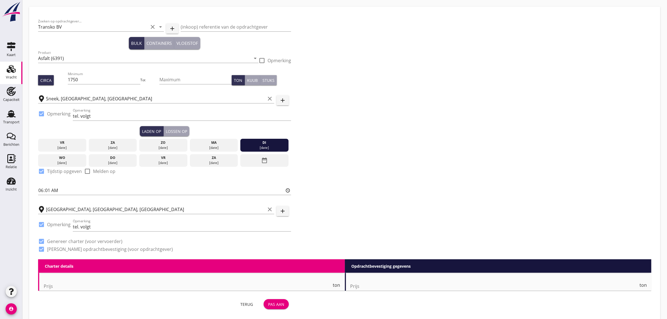
type input "3.25"
checkbox input "false"
radio input "false"
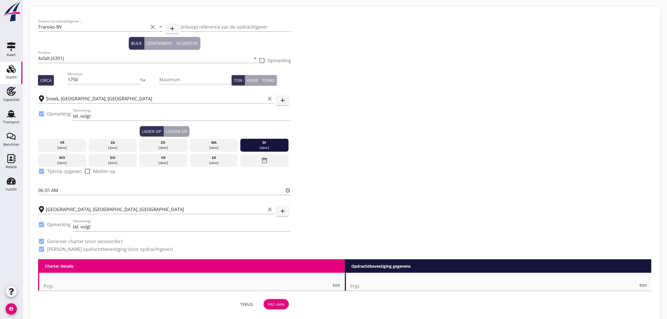
checkbox input "true"
type input "24"
type input "5"
type input "14"
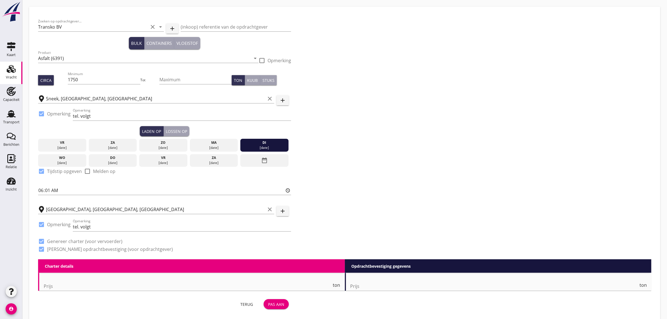
type input "3.25"
checkbox input "false"
radio input "false"
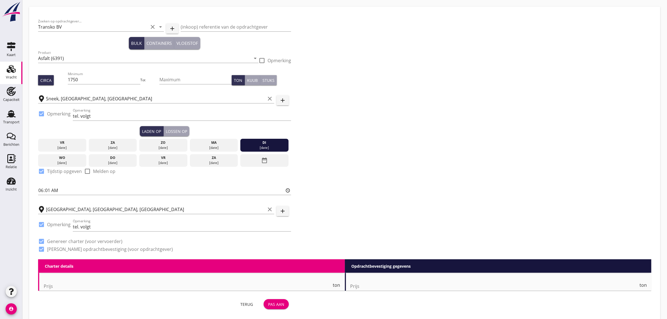
checkbox input "true"
type input "24"
type input "14"
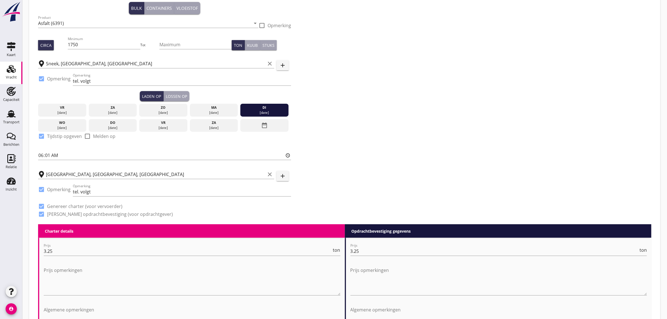
scroll to position [70, 0]
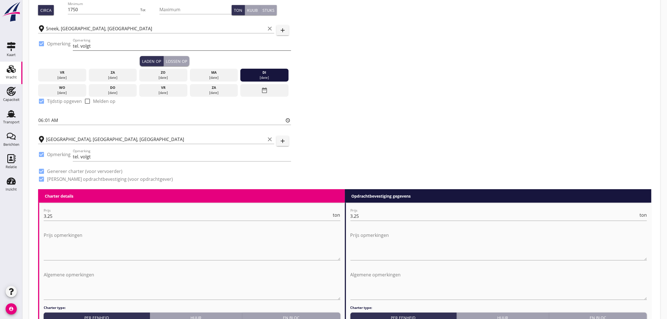
click at [95, 47] on input "tel. volgt" at bounding box center [182, 45] width 218 height 9
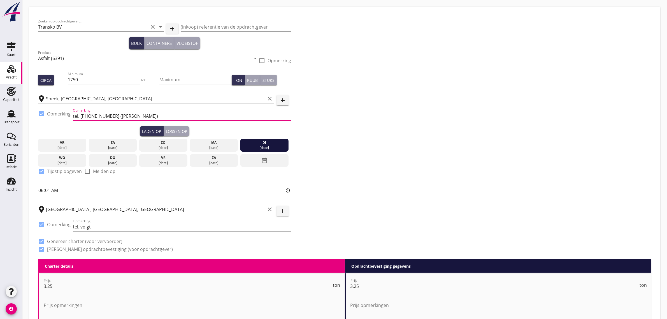
click at [85, 115] on input "tel. [PHONE_NUMBER] ([PERSON_NAME])" at bounding box center [182, 115] width 218 height 9
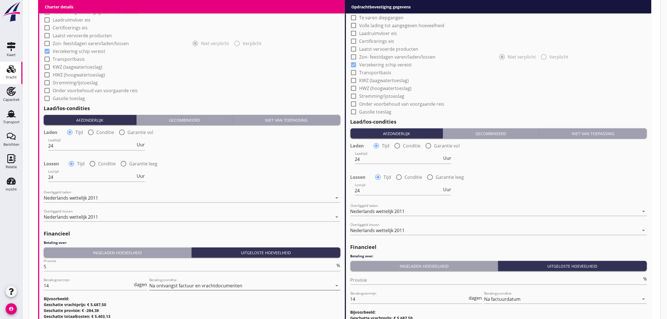
scroll to position [0, 0]
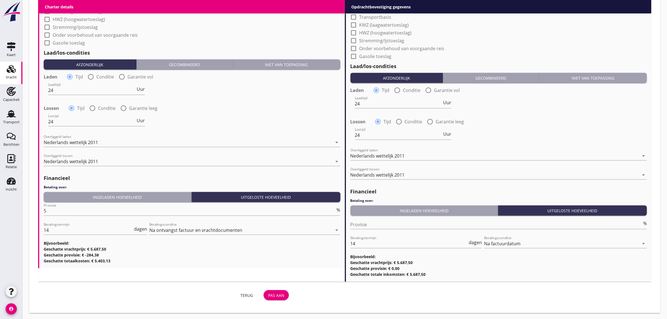
type input "tel. [PHONE_NUMBER] ([PERSON_NAME])"
drag, startPoint x: 269, startPoint y: 295, endPoint x: 282, endPoint y: 282, distance: 18.0
click at [270, 294] on div "Pas aan" at bounding box center [276, 295] width 16 height 6
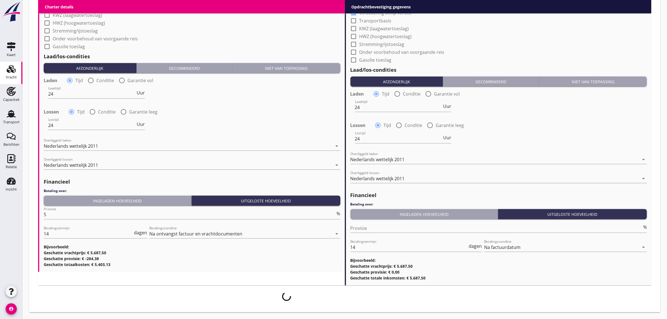
scroll to position [506, 0]
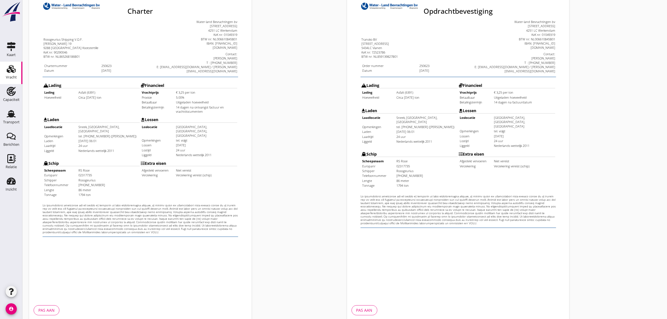
scroll to position [95, 0]
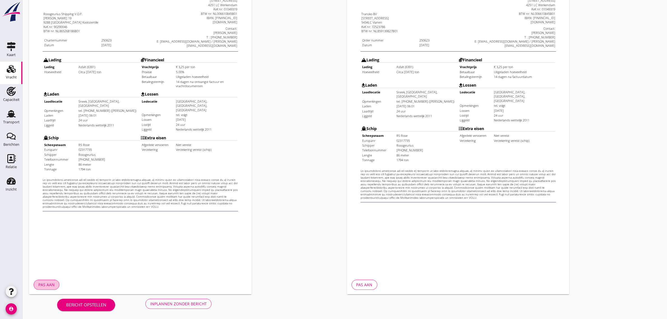
click at [43, 283] on div "Pas aan" at bounding box center [46, 284] width 16 height 6
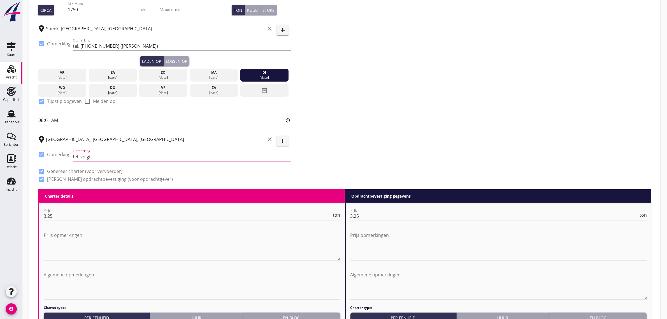
scroll to position [0, 0]
drag, startPoint x: 97, startPoint y: 158, endPoint x: 81, endPoint y: 161, distance: 16.9
click at [81, 161] on div "Opmerking tel. volgt" at bounding box center [182, 159] width 218 height 15
click at [86, 156] on input "tel. [PHONE_NUMBER]" at bounding box center [182, 156] width 218 height 9
click at [131, 160] on input "tel. [PHONE_NUMBER]" at bounding box center [182, 156] width 218 height 9
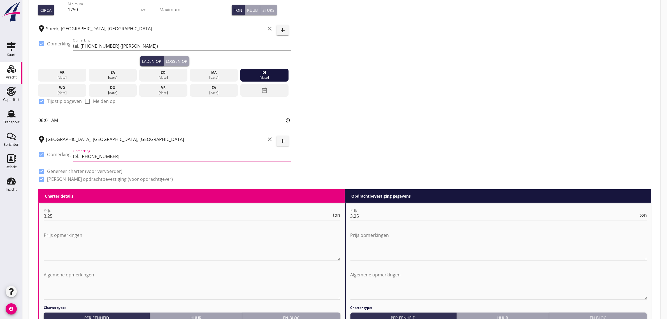
click at [91, 156] on input "tel. [PHONE_NUMBER]" at bounding box center [182, 156] width 218 height 9
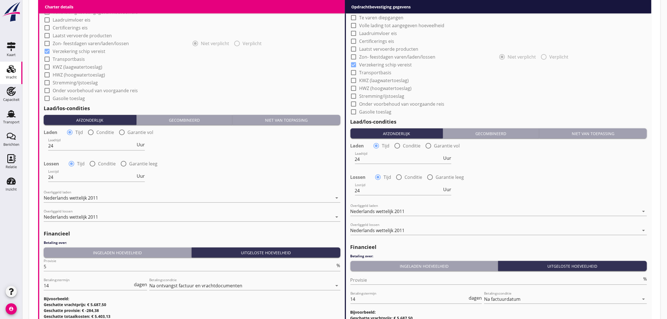
scroll to position [510, 0]
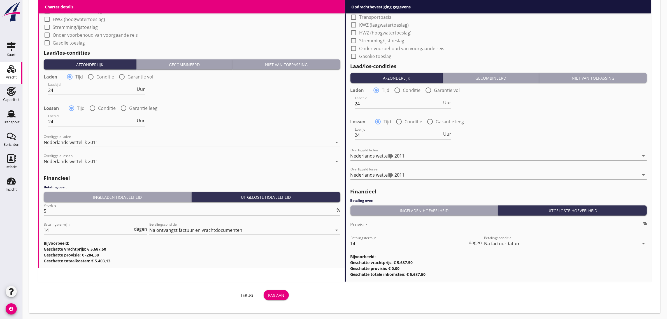
type input "tel. [PHONE_NUMBER]"
click at [284, 293] on button "Pas aan" at bounding box center [275, 295] width 25 height 10
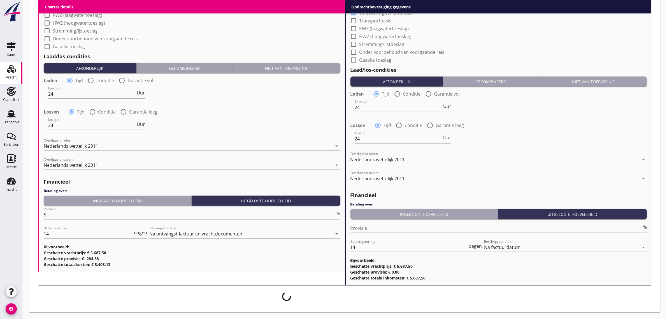
scroll to position [506, 0]
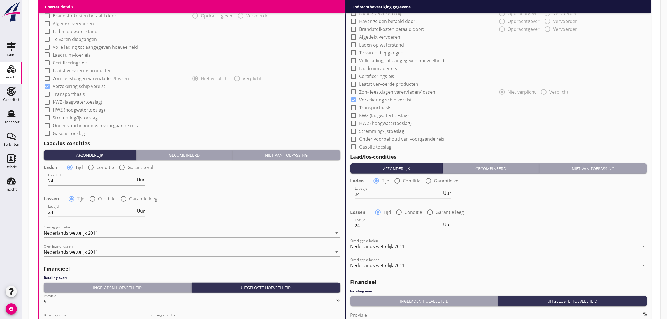
scroll to position [510, 0]
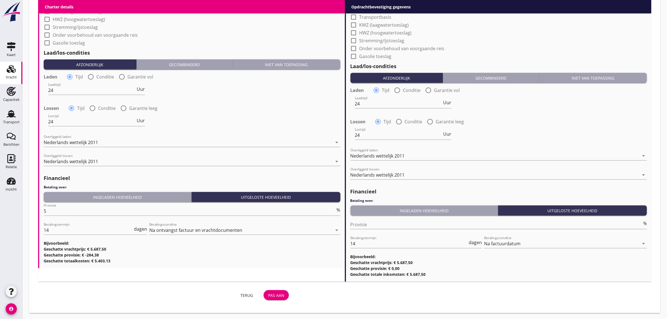
click at [279, 294] on div "Pas aan" at bounding box center [276, 295] width 16 height 6
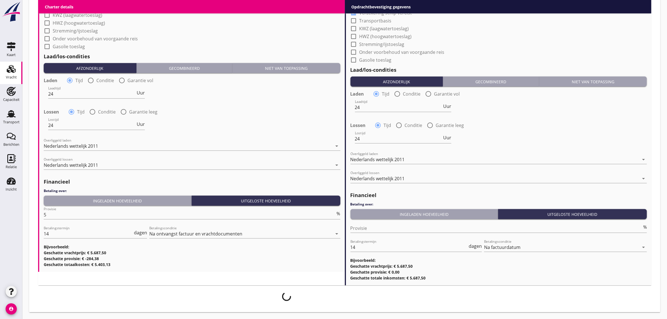
scroll to position [506, 0]
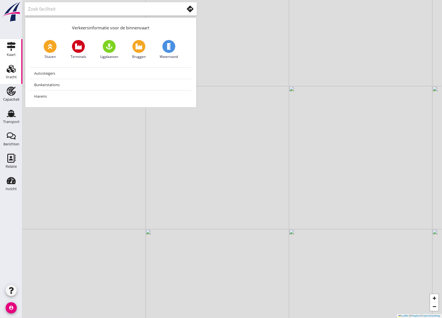
click at [16, 74] on div "Vracht" at bounding box center [11, 77] width 11 height 8
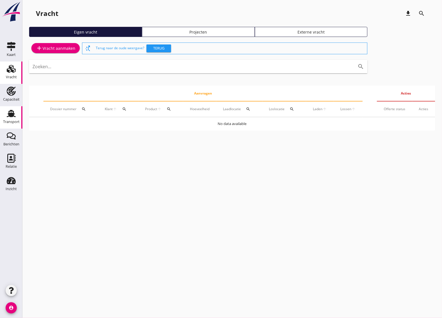
click at [11, 115] on use at bounding box center [11, 113] width 9 height 7
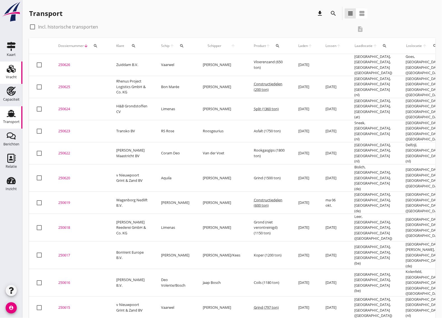
drag, startPoint x: 23, startPoint y: 66, endPoint x: 19, endPoint y: 67, distance: 4.2
click at [14, 67] on icon "Vracht" at bounding box center [11, 68] width 9 height 9
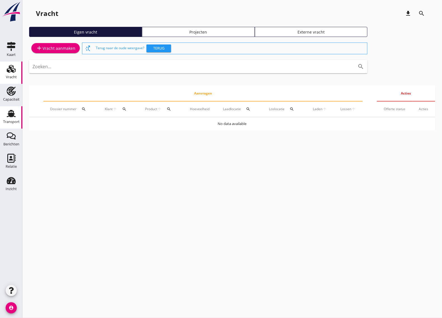
click at [16, 117] on div "Transport" at bounding box center [10, 113] width 13 height 9
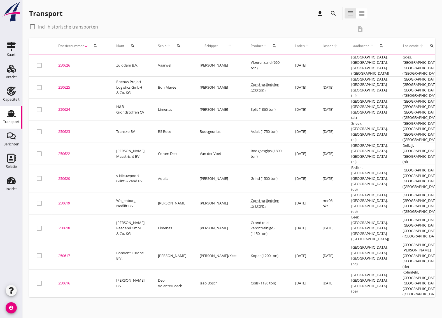
click at [101, 114] on td "250624 upload_file Drop hier uw bestand om het aan het dossier toe te voegen" at bounding box center [81, 110] width 58 height 22
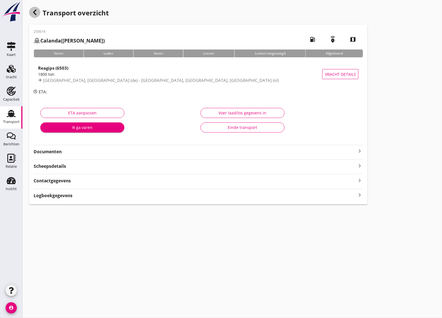
click at [35, 15] on icon "button" at bounding box center [34, 12] width 7 height 7
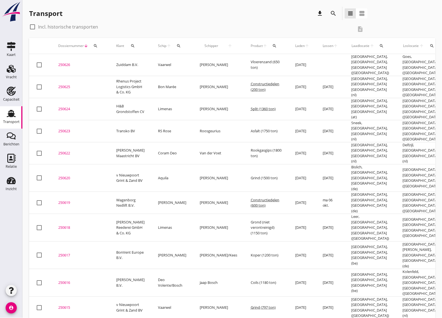
click at [62, 85] on div "250625" at bounding box center [80, 87] width 45 height 6
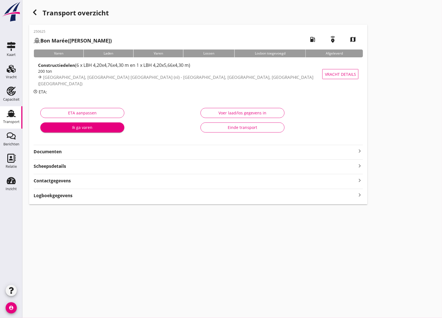
click at [65, 154] on strong "Documenten" at bounding box center [195, 152] width 322 height 6
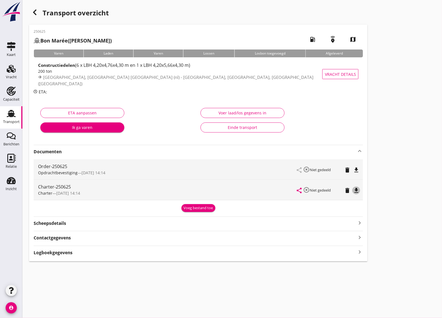
click at [355, 191] on icon "file_download" at bounding box center [356, 190] width 7 height 7
click at [14, 310] on icon "account_circle" at bounding box center [11, 308] width 11 height 11
click at [30, 306] on div "Uitloggen" at bounding box center [42, 306] width 24 height 7
